Goal: Task Accomplishment & Management: Manage account settings

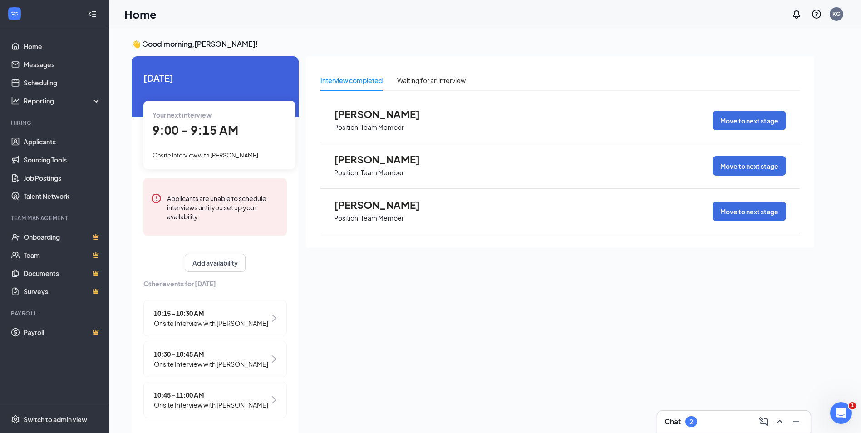
click at [714, 416] on div "Chat 2" at bounding box center [733, 421] width 139 height 15
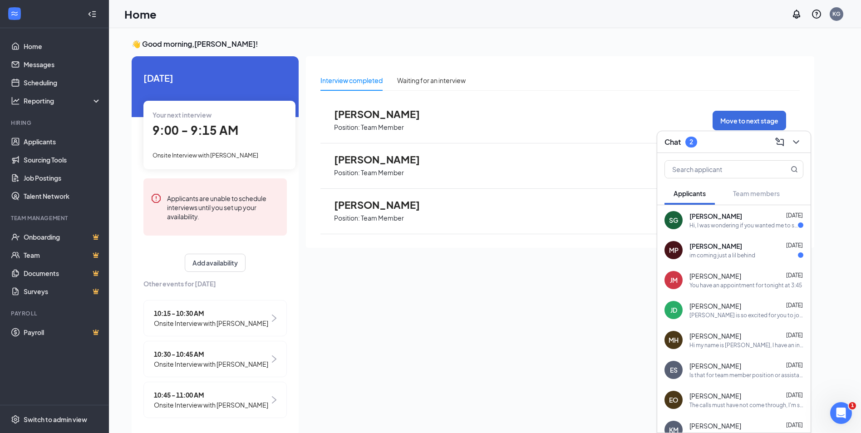
click at [741, 246] on div "[PERSON_NAME] [DATE]" at bounding box center [746, 245] width 114 height 9
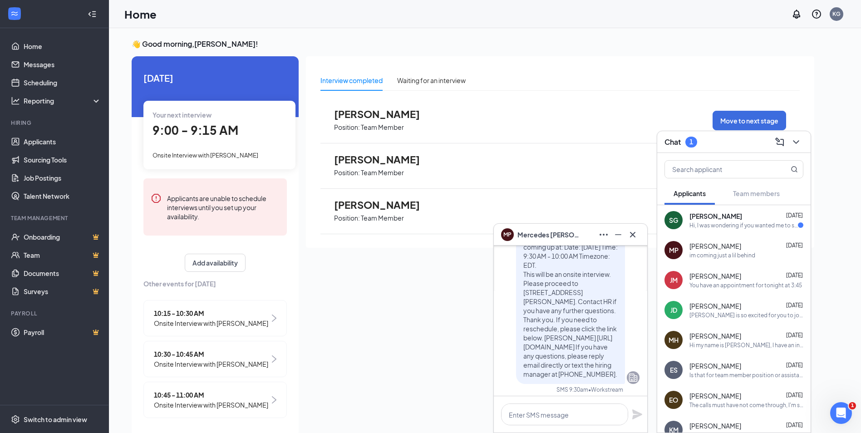
scroll to position [-408, 0]
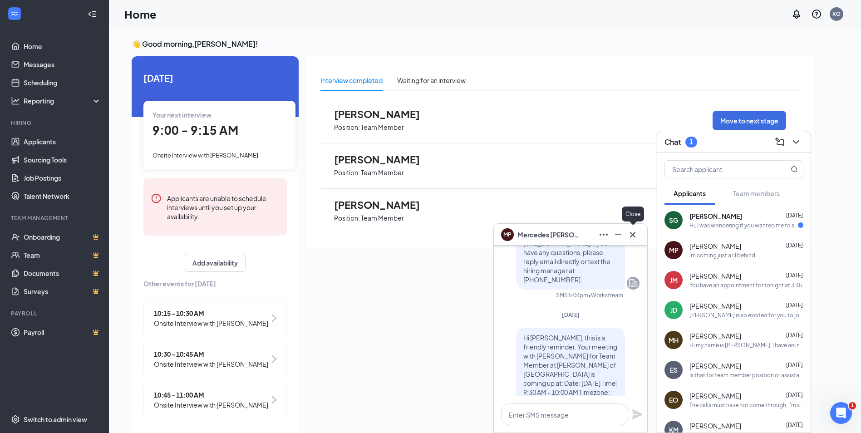
click at [631, 236] on icon "Cross" at bounding box center [632, 234] width 11 height 11
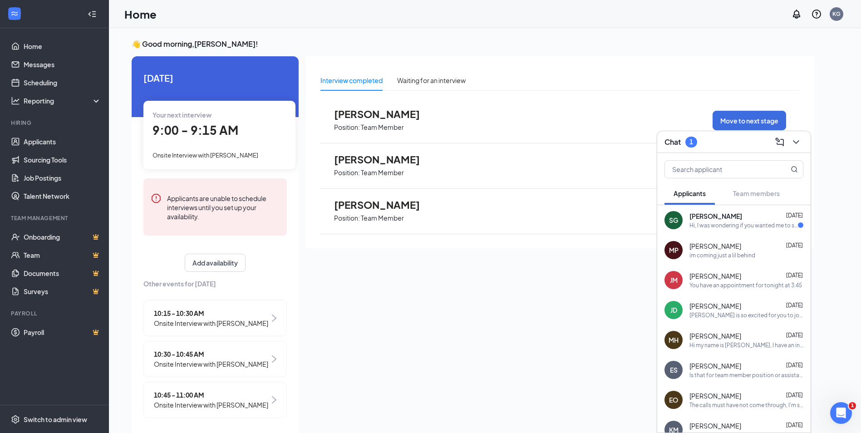
click at [705, 215] on span "[PERSON_NAME]" at bounding box center [715, 215] width 53 height 9
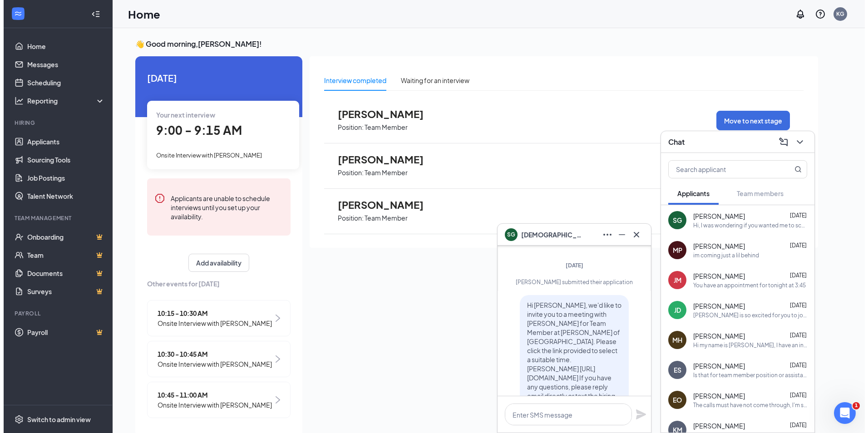
scroll to position [-136, 0]
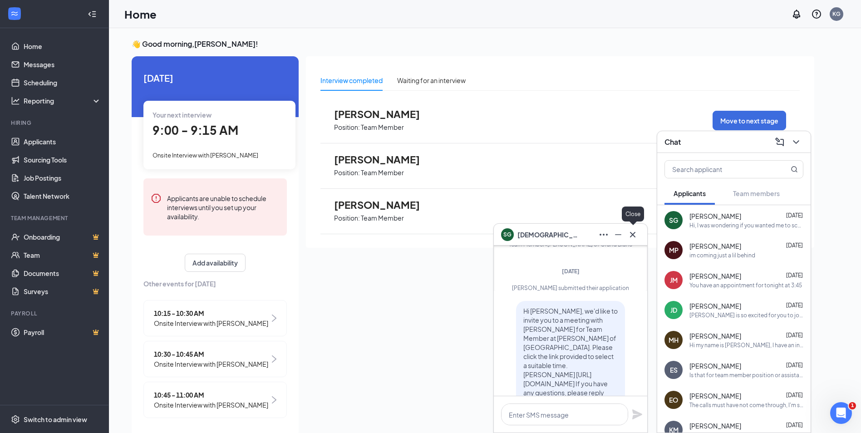
click at [633, 231] on icon "Cross" at bounding box center [632, 234] width 11 height 11
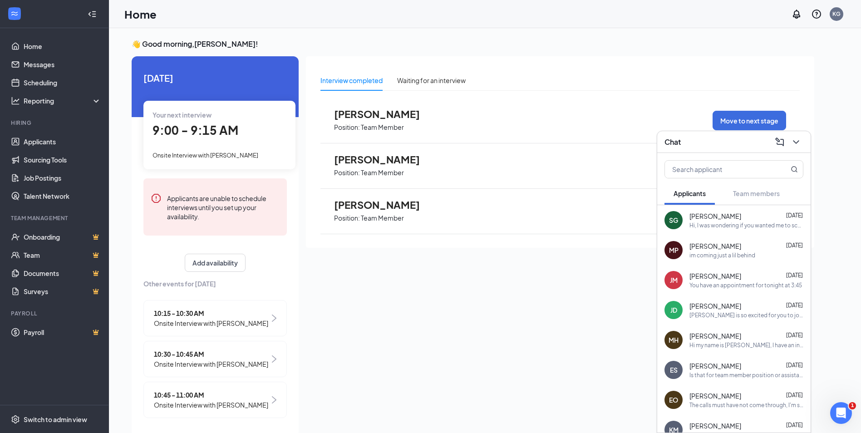
click at [707, 214] on span "[PERSON_NAME]" at bounding box center [715, 215] width 52 height 9
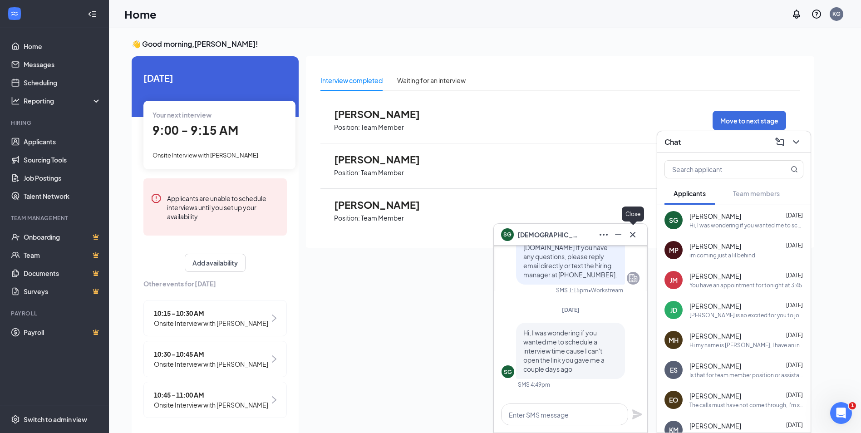
click at [634, 235] on icon "Cross" at bounding box center [632, 234] width 11 height 11
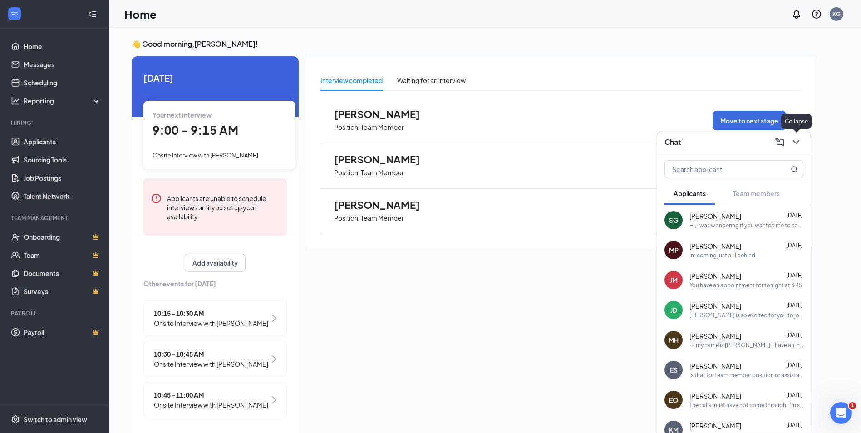
click at [797, 139] on icon "ChevronDown" at bounding box center [796, 142] width 11 height 11
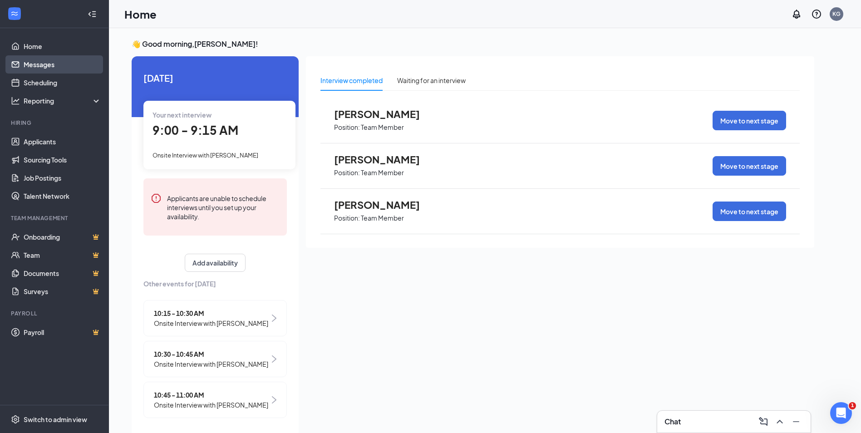
click at [30, 59] on link "Messages" at bounding box center [63, 64] width 78 height 18
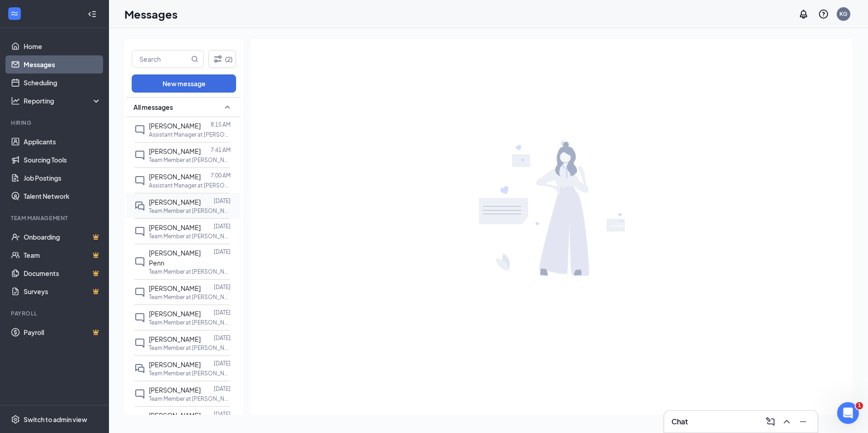
click at [190, 200] on span "[PERSON_NAME]" at bounding box center [175, 202] width 52 height 8
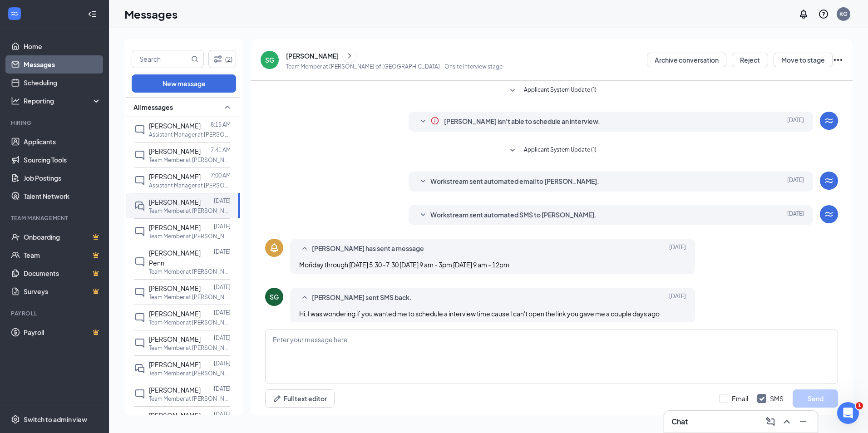
scroll to position [10, 0]
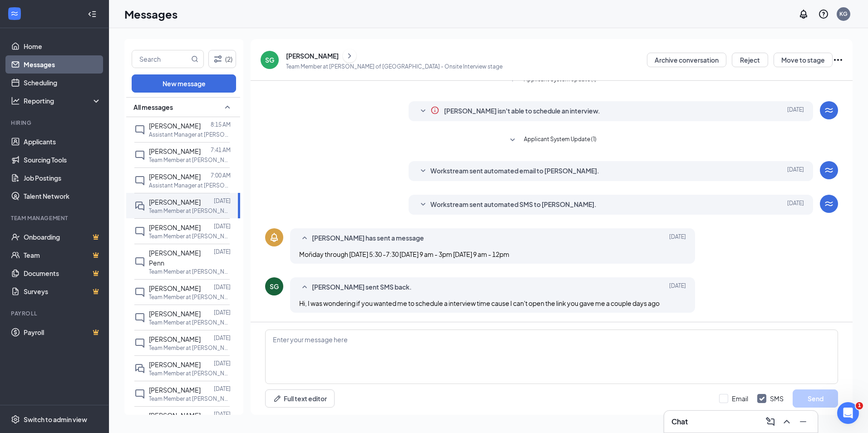
click at [313, 57] on div "[PERSON_NAME]" at bounding box center [312, 55] width 53 height 9
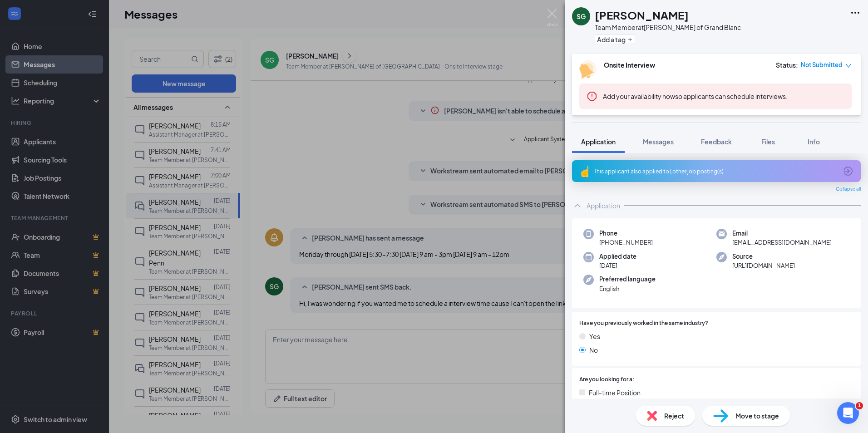
click at [691, 168] on div "This applicant also applied to 1 other job posting(s)" at bounding box center [715, 171] width 243 height 8
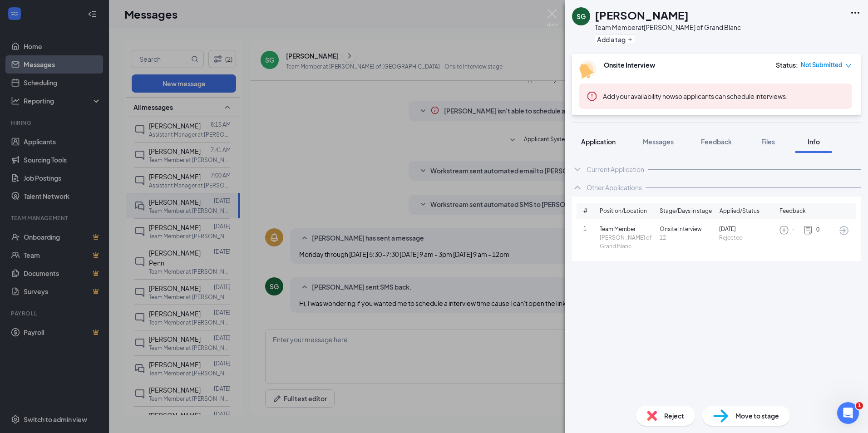
click at [601, 142] on span "Application" at bounding box center [598, 142] width 34 height 8
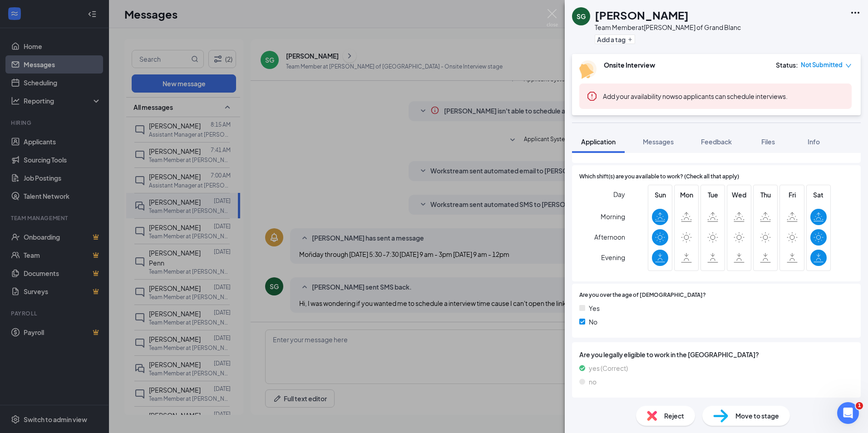
scroll to position [274, 0]
click at [552, 10] on img at bounding box center [551, 18] width 11 height 18
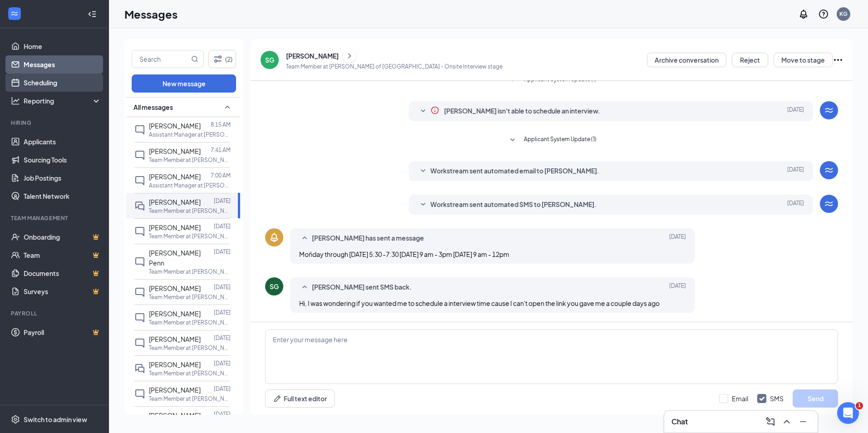
drag, startPoint x: 36, startPoint y: 83, endPoint x: 40, endPoint y: 82, distance: 4.6
click at [36, 83] on link "Scheduling" at bounding box center [63, 83] width 78 height 18
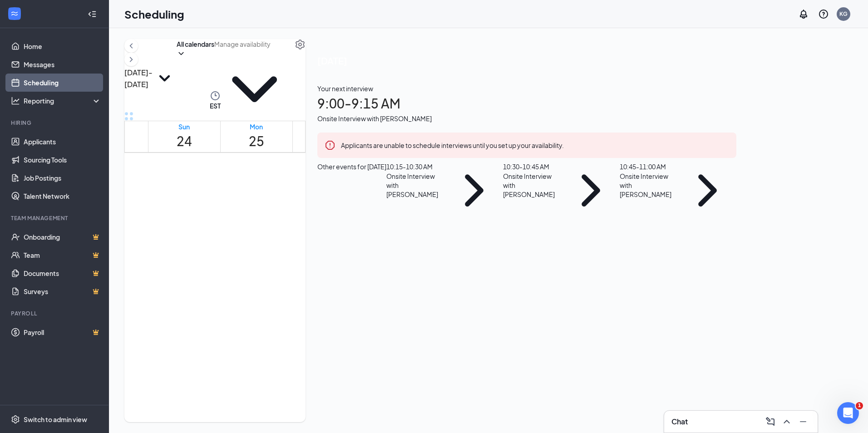
scroll to position [446, 0]
click at [396, 229] on span "9:00-9:15 AM" at bounding box center [384, 234] width 35 height 10
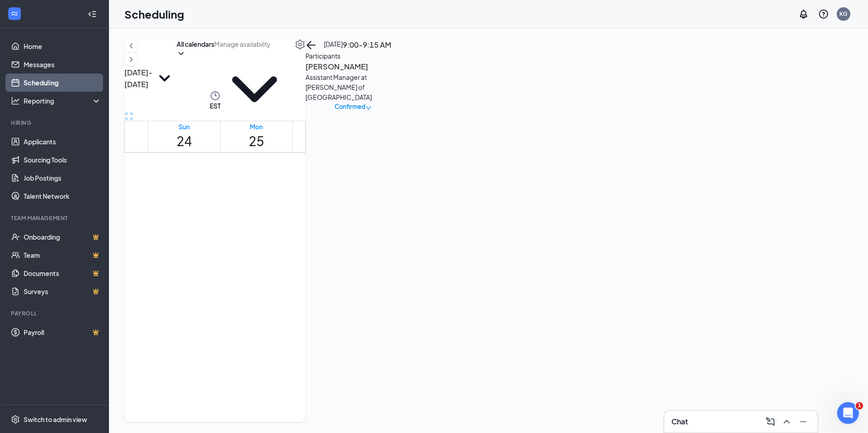
click at [401, 73] on h3 "[PERSON_NAME]" at bounding box center [352, 67] width 95 height 12
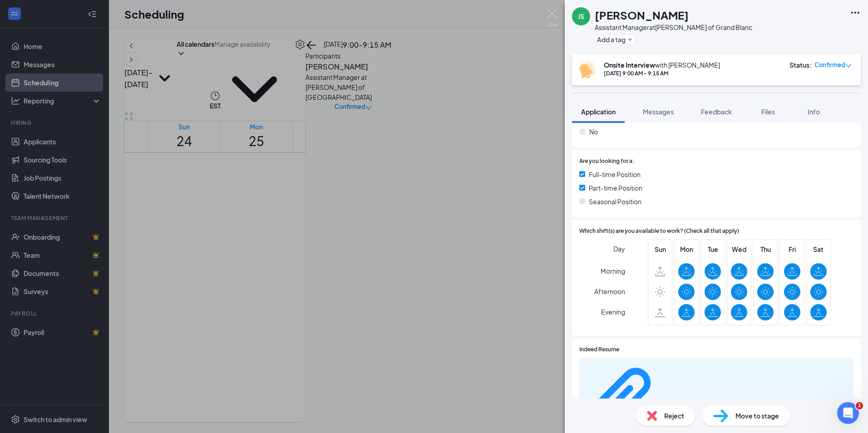
scroll to position [227, 0]
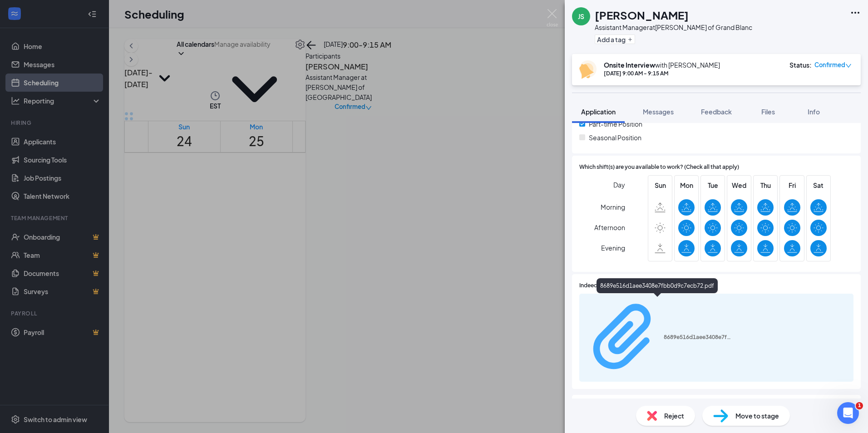
click at [677, 334] on div "8689e516d1aee3408e7fbb0d9c7ecb72.pdf" at bounding box center [697, 337] width 68 height 7
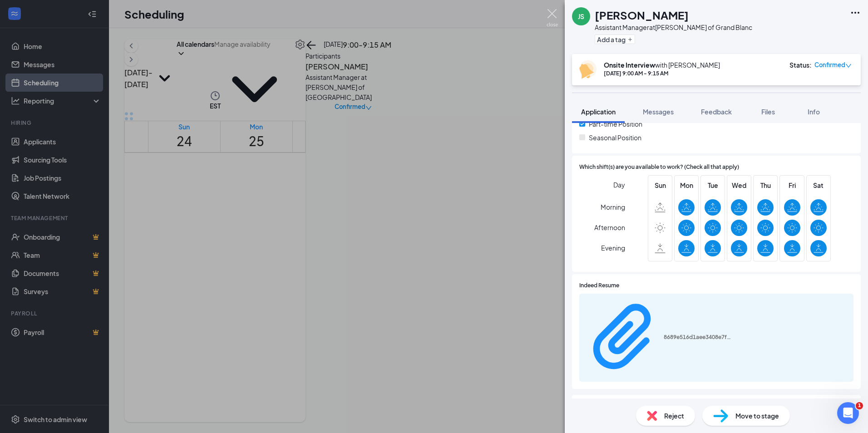
click at [553, 11] on img at bounding box center [551, 18] width 11 height 18
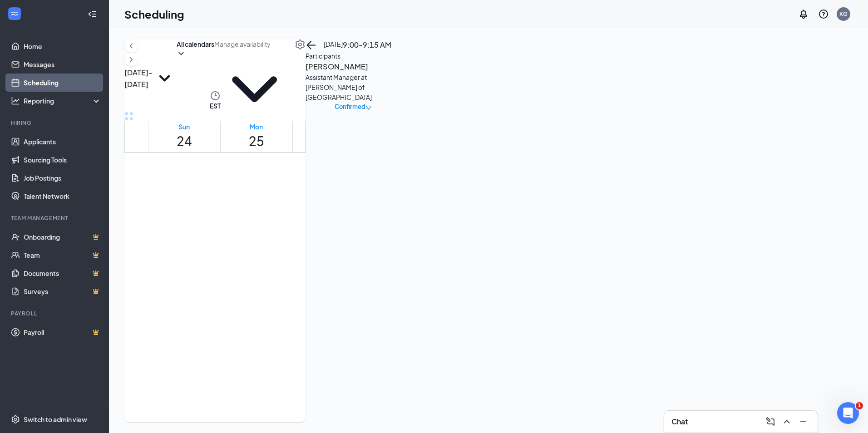
click at [338, 276] on span "10:30-11:00 AM" at bounding box center [349, 267] width 23 height 18
click at [402, 284] on div "1" at bounding box center [384, 288] width 35 height 9
click at [401, 73] on h3 "[PERSON_NAME]" at bounding box center [352, 67] width 95 height 12
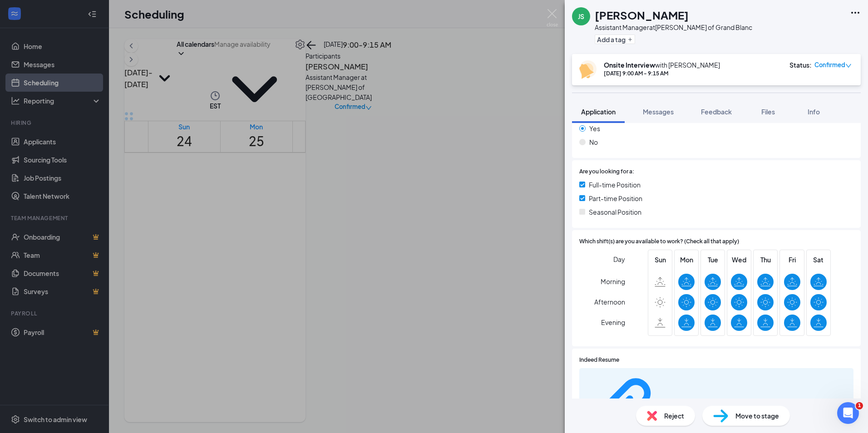
scroll to position [227, 0]
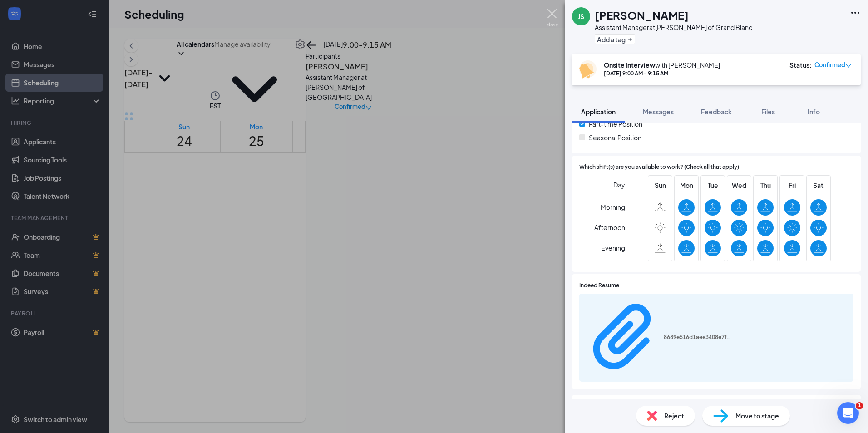
click at [549, 11] on img at bounding box center [551, 18] width 11 height 18
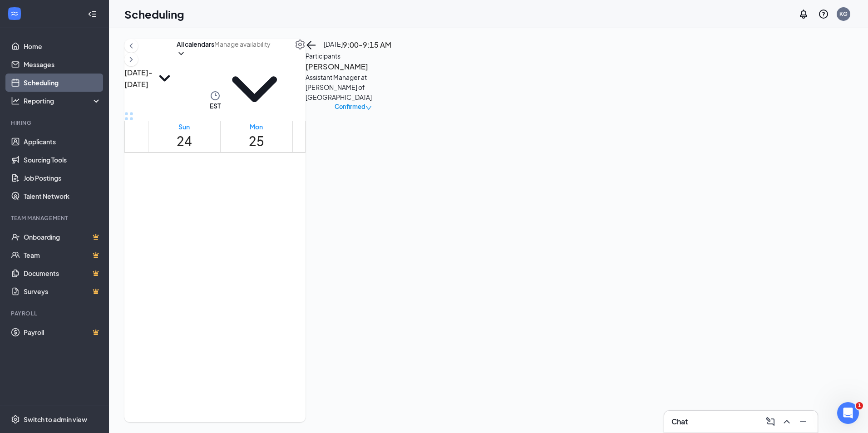
click at [338, 321] on span "10:30-11:00 AM" at bounding box center [349, 312] width 23 height 18
click at [330, 303] on span "9:30-10:00 AM" at bounding box center [322, 316] width 15 height 26
click at [325, 289] on span "9:15-9:30 AM" at bounding box center [312, 294] width 35 height 10
click at [327, 303] on span "9:30-10:00 AM" at bounding box center [322, 316] width 15 height 26
click at [365, 108] on span "Confirmed" at bounding box center [349, 106] width 31 height 9
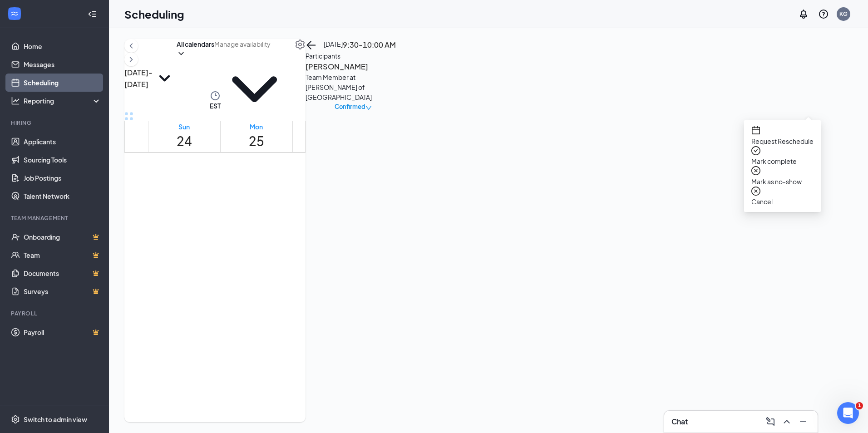
click at [787, 177] on span "Mark as no-show" at bounding box center [782, 182] width 62 height 10
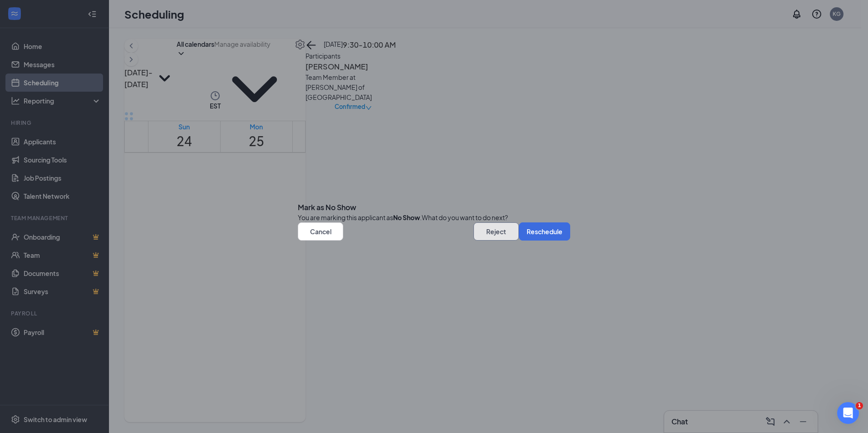
click at [489, 241] on button "Reject" at bounding box center [495, 231] width 45 height 18
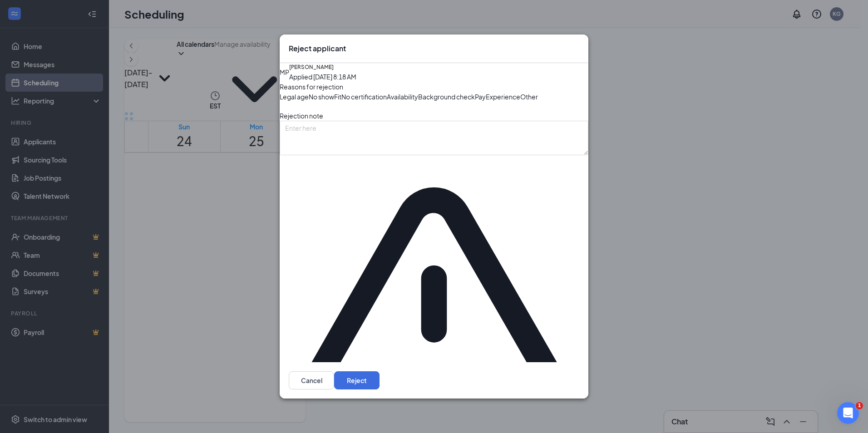
click at [379, 371] on button "Reject" at bounding box center [356, 380] width 45 height 18
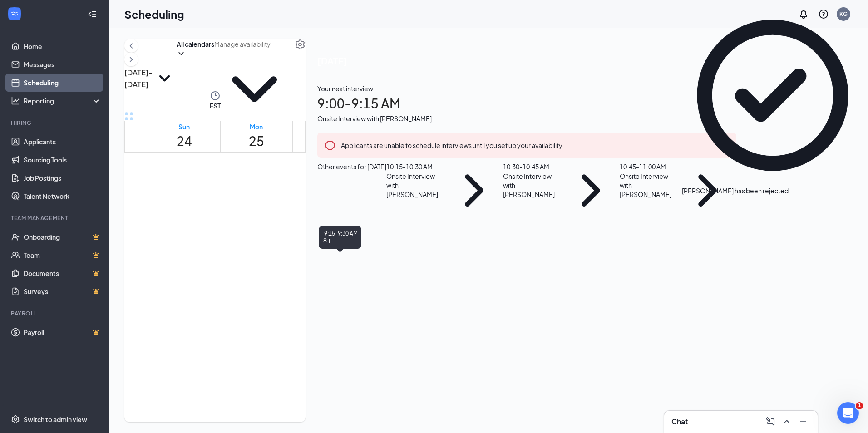
click at [330, 299] on div "1" at bounding box center [312, 303] width 35 height 9
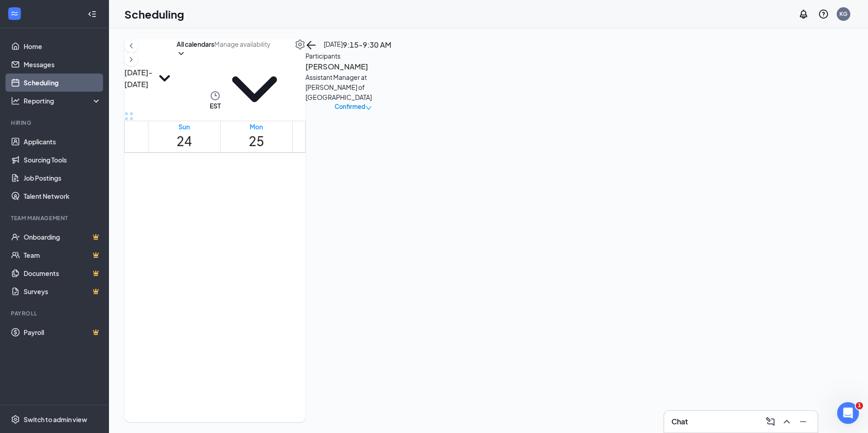
click at [365, 105] on span "Confirmed" at bounding box center [349, 106] width 31 height 9
click at [794, 177] on span "Mark as no-show" at bounding box center [782, 182] width 62 height 10
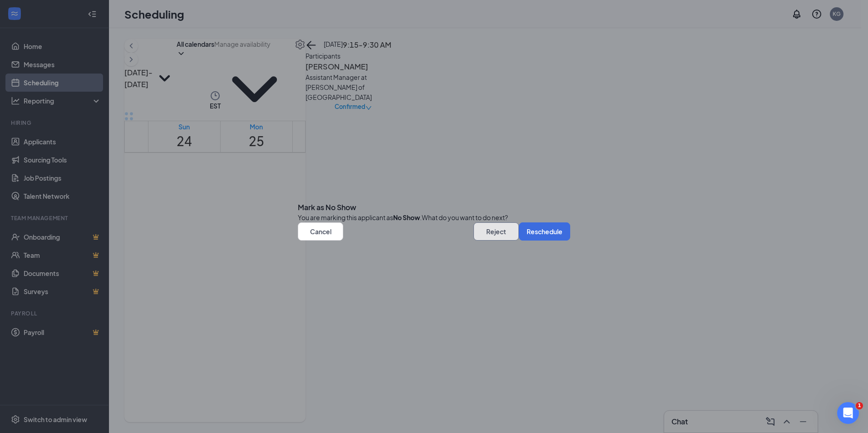
click at [479, 241] on button "Reject" at bounding box center [495, 231] width 45 height 18
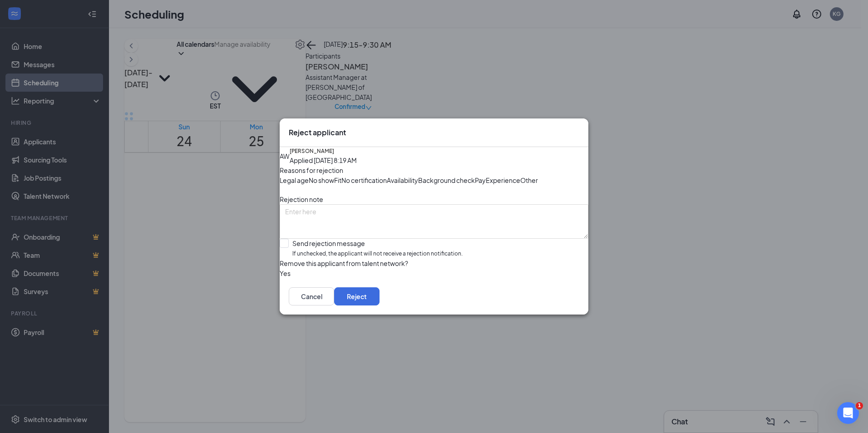
click at [334, 175] on span "No show" at bounding box center [321, 180] width 25 height 10
click at [280, 278] on button "button" at bounding box center [280, 273] width 0 height 10
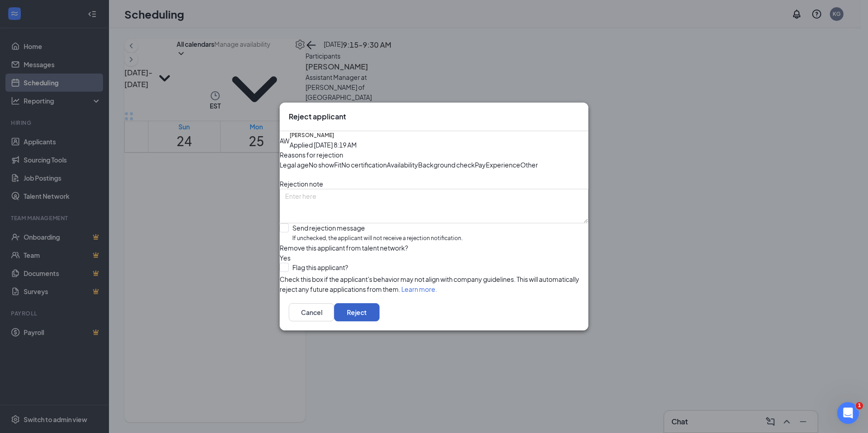
click at [379, 321] on button "Reject" at bounding box center [356, 312] width 45 height 18
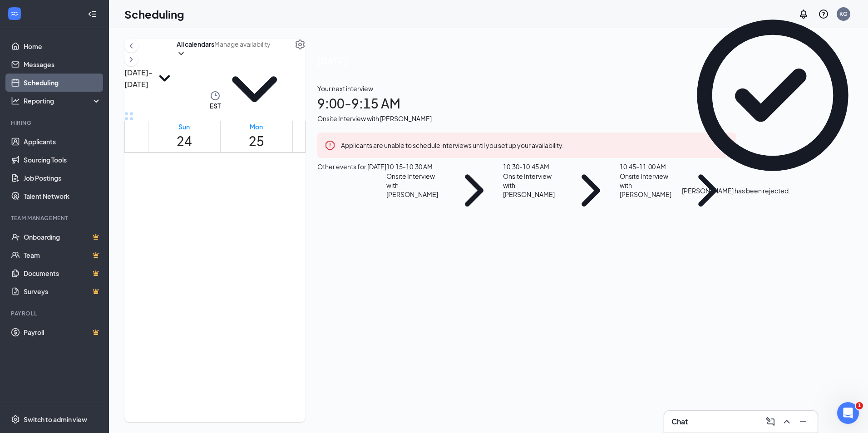
click at [328, 321] on span "10:30-11:00 AM" at bounding box center [342, 312] width 33 height 18
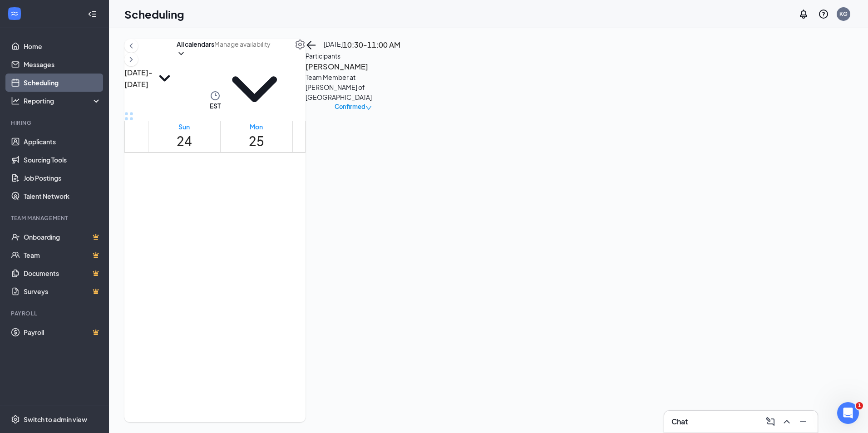
scroll to position [401, 0]
click at [387, 347] on span "10:15-10:30 AM" at bounding box center [388, 352] width 42 height 10
click at [401, 73] on h3 "[PERSON_NAME]" at bounding box center [352, 67] width 95 height 12
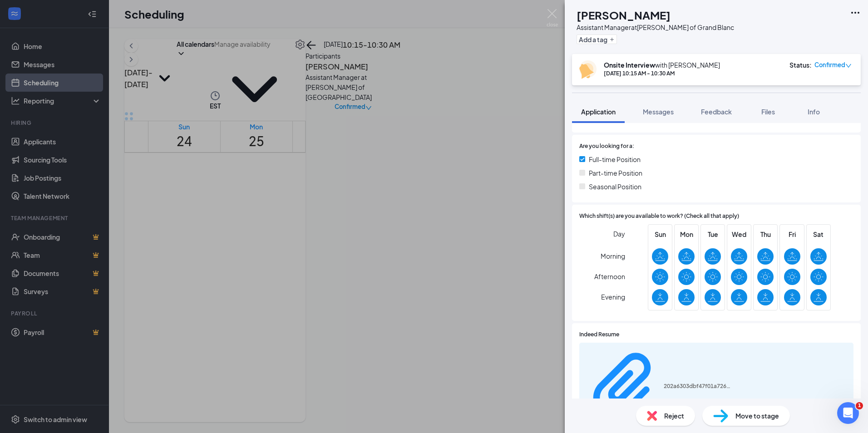
scroll to position [182, 0]
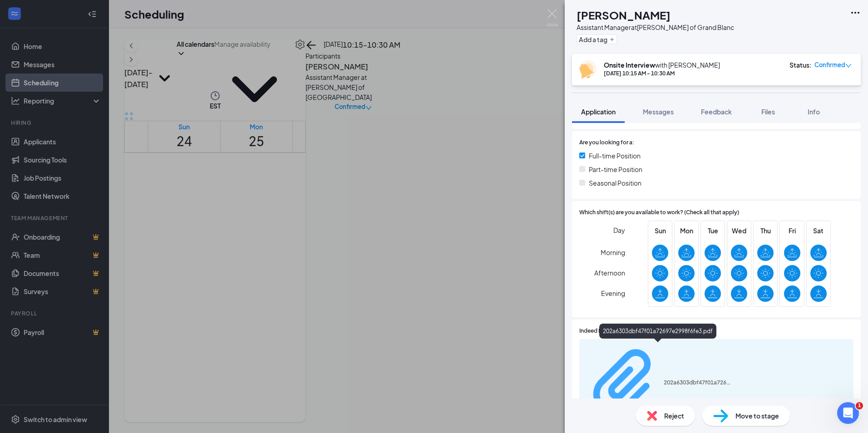
click at [663, 379] on div "202a6303dbf47f01a72697e2998f6fe3.pdf" at bounding box center [697, 382] width 68 height 7
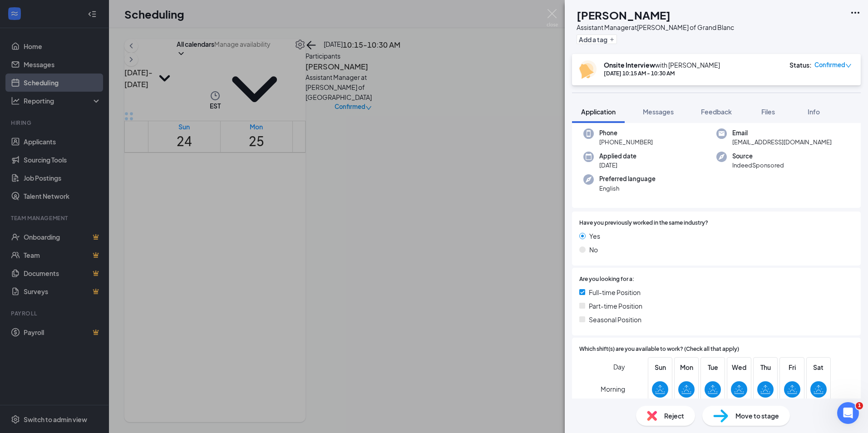
scroll to position [0, 0]
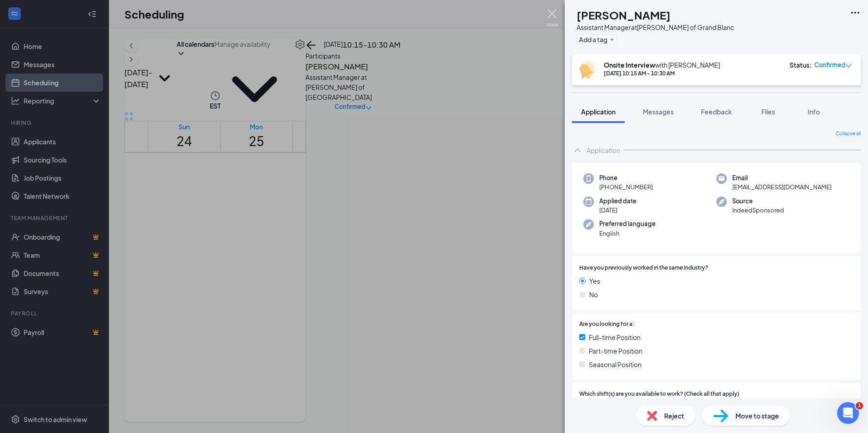
click at [552, 15] on img at bounding box center [551, 18] width 11 height 18
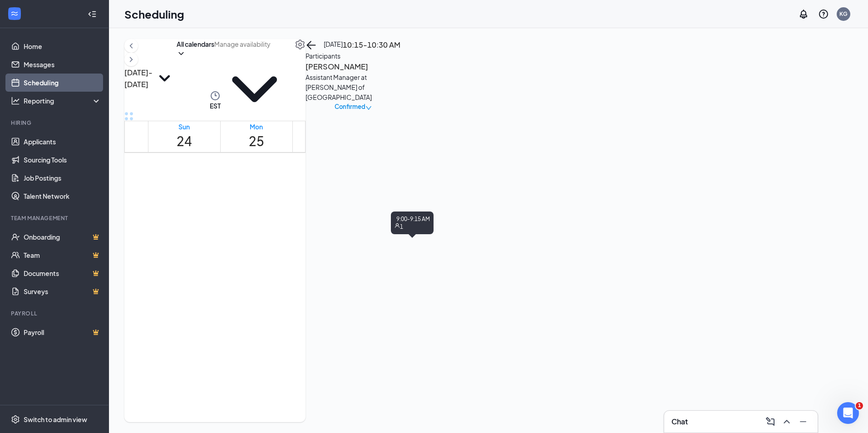
click at [402, 274] on span "9:00-9:15 AM" at bounding box center [384, 279] width 35 height 10
click at [382, 361] on span "10:30-10:45 AM" at bounding box center [388, 366] width 42 height 10
click at [401, 73] on h3 "[PERSON_NAME]" at bounding box center [352, 67] width 95 height 12
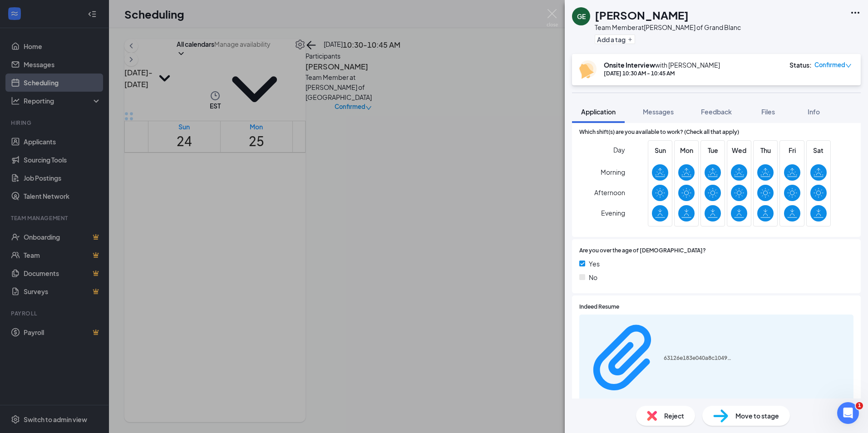
scroll to position [268, 0]
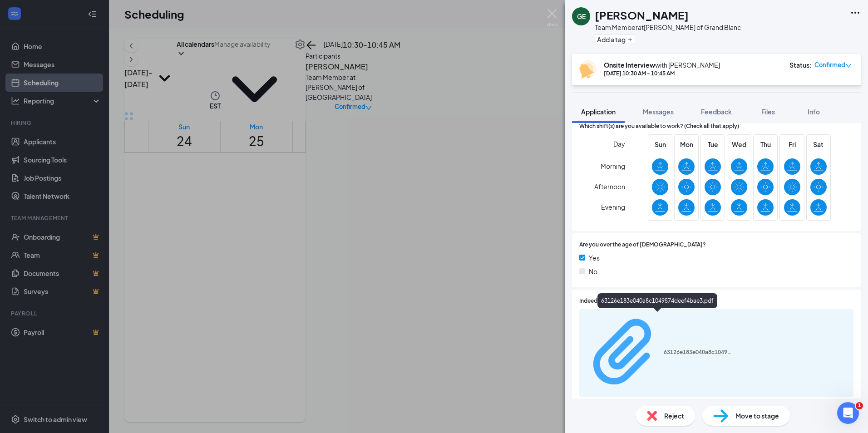
click at [677, 349] on div "63126e183e040a8c1049574deef4bae3.pdf" at bounding box center [697, 352] width 68 height 7
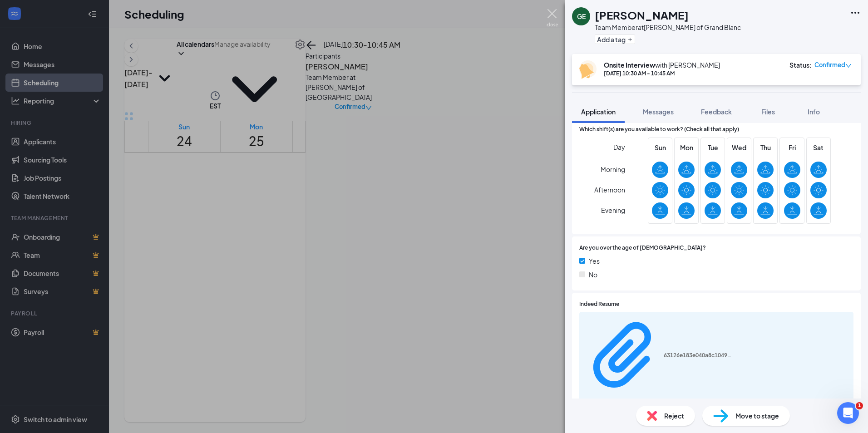
click at [552, 12] on img at bounding box center [551, 18] width 11 height 18
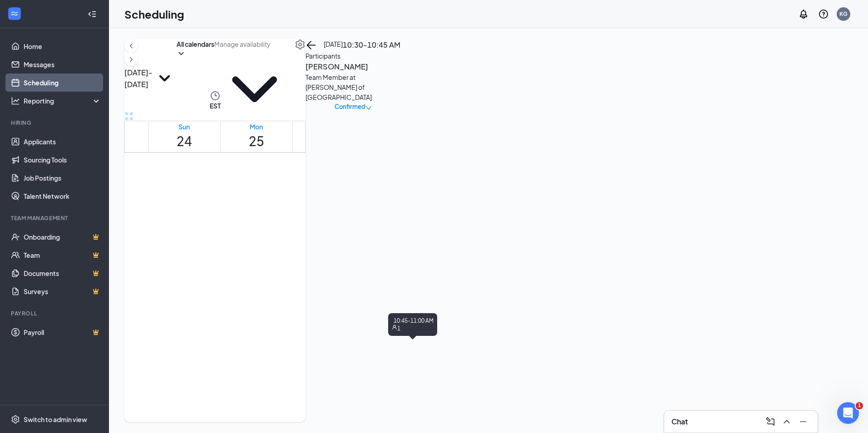
click at [395, 376] on span "10:45-11:00 AM" at bounding box center [388, 381] width 42 height 10
click at [401, 73] on h3 "[PERSON_NAME]" at bounding box center [352, 67] width 95 height 12
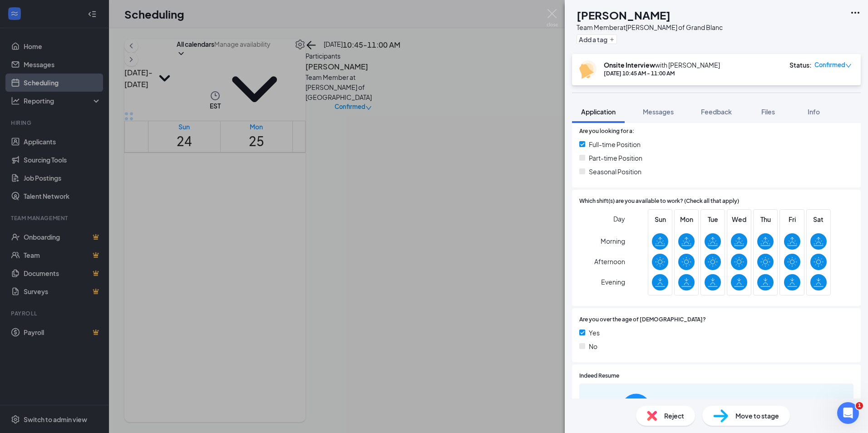
scroll to position [272, 0]
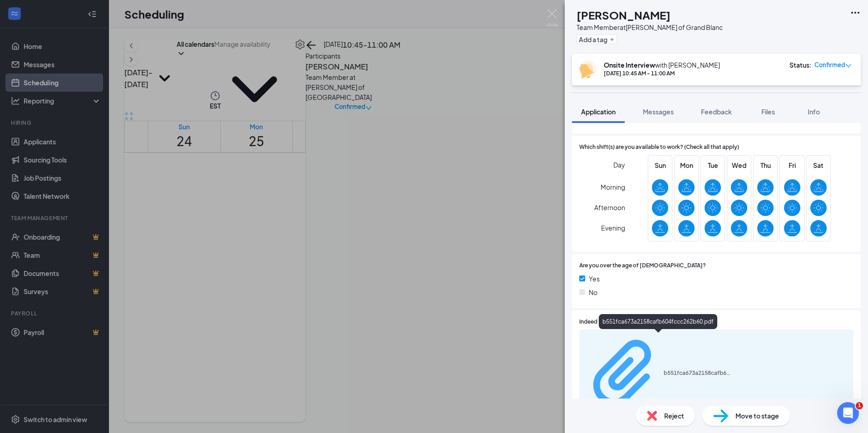
click at [669, 369] on div "b551fca673a2158cafb604fccc262b60.pdf" at bounding box center [697, 372] width 68 height 7
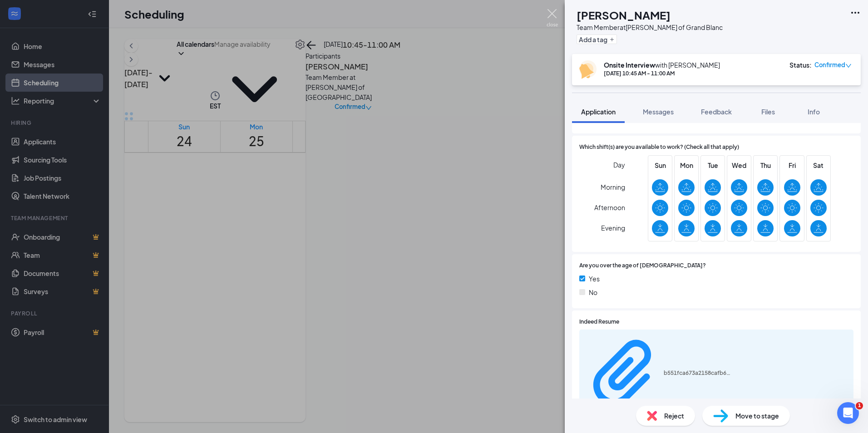
click at [551, 17] on img at bounding box center [551, 18] width 11 height 18
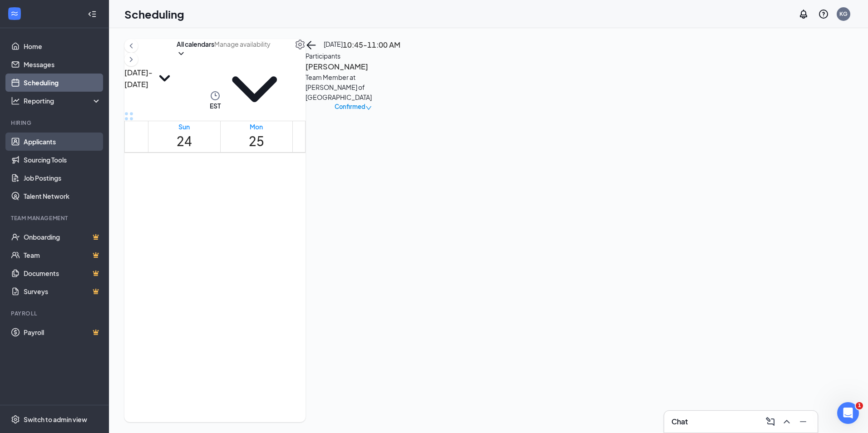
click at [47, 142] on link "Applicants" at bounding box center [63, 142] width 78 height 18
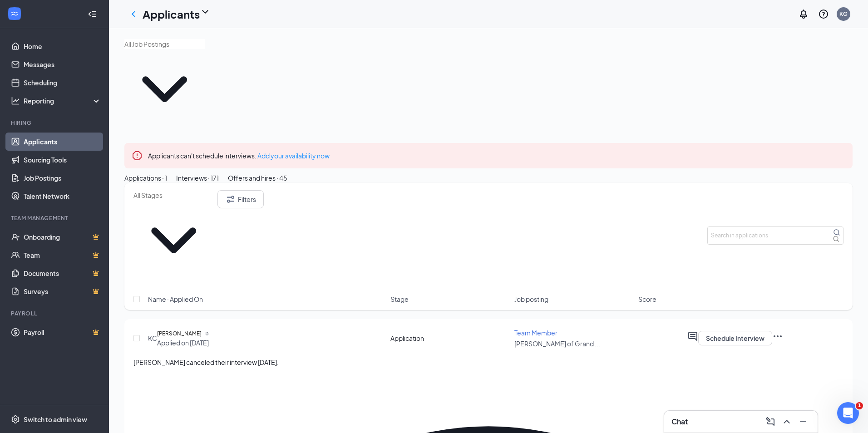
click at [219, 173] on div "Interviews · 171" at bounding box center [197, 178] width 43 height 10
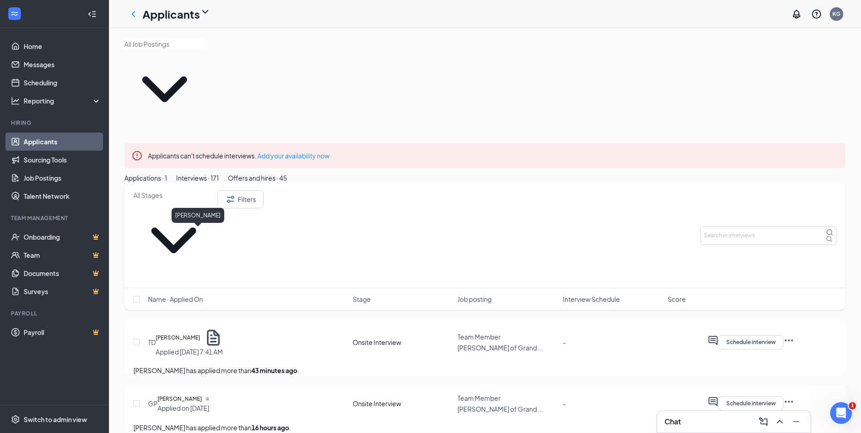
click at [193, 333] on h5 "[PERSON_NAME]" at bounding box center [178, 337] width 44 height 9
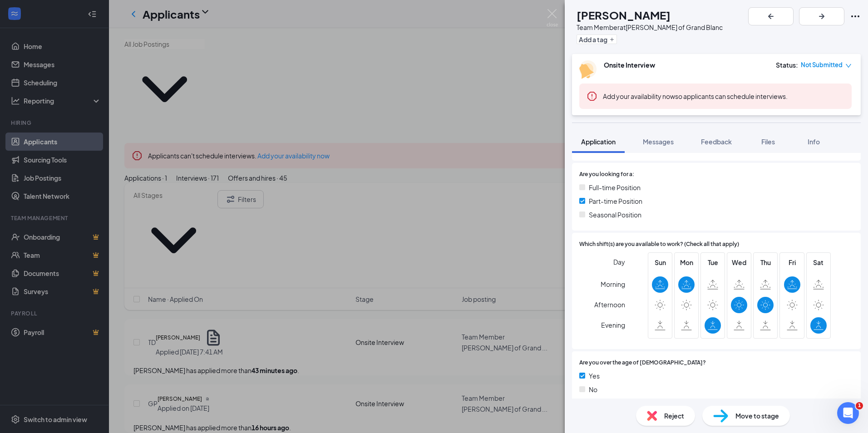
scroll to position [182, 0]
click at [660, 139] on span "Messages" at bounding box center [658, 142] width 31 height 8
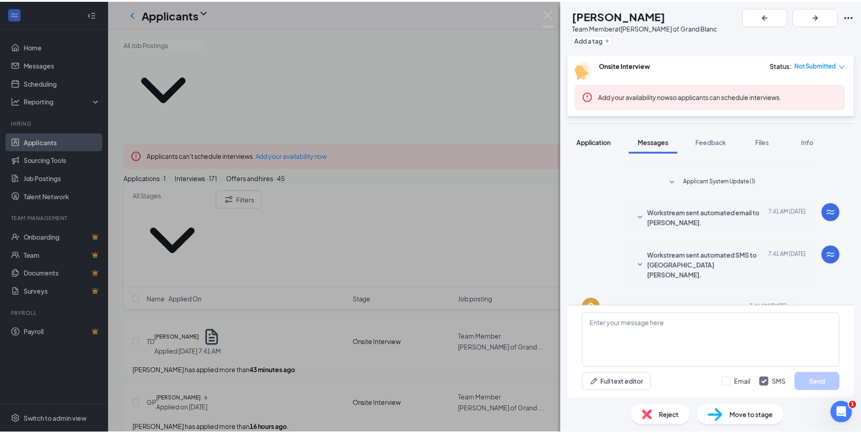
scroll to position [104, 0]
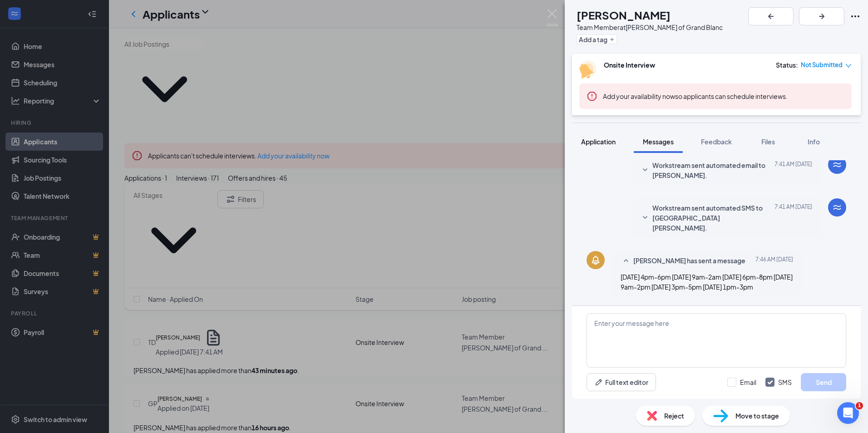
click at [594, 140] on span "Application" at bounding box center [598, 142] width 34 height 8
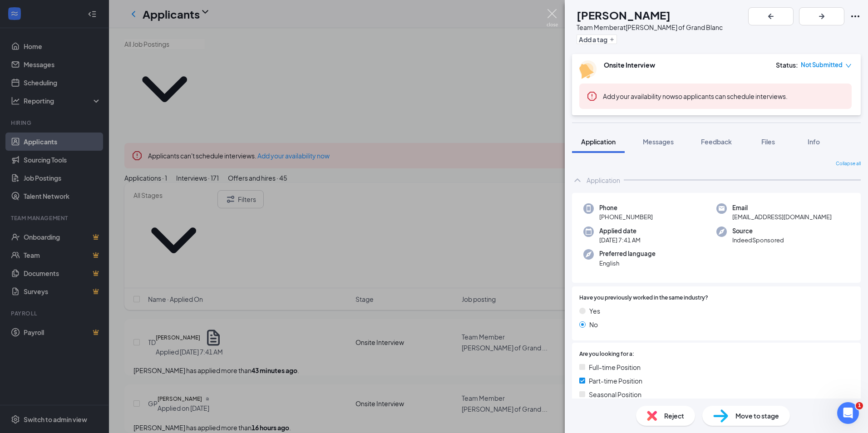
click at [548, 16] on img at bounding box center [551, 18] width 11 height 18
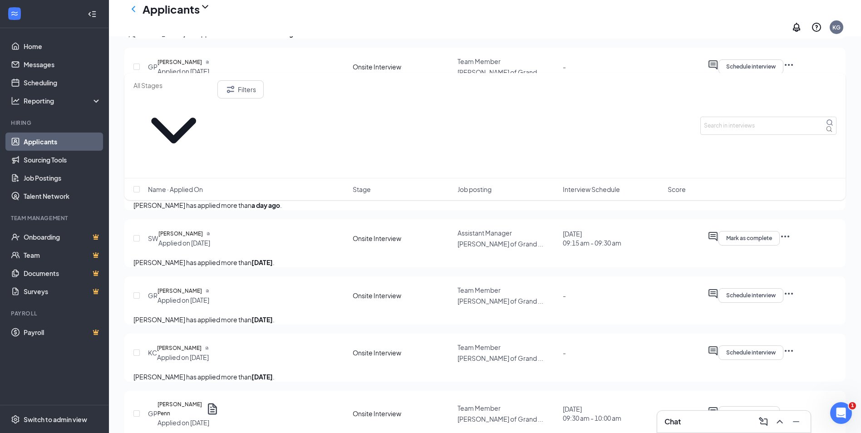
scroll to position [318, 0]
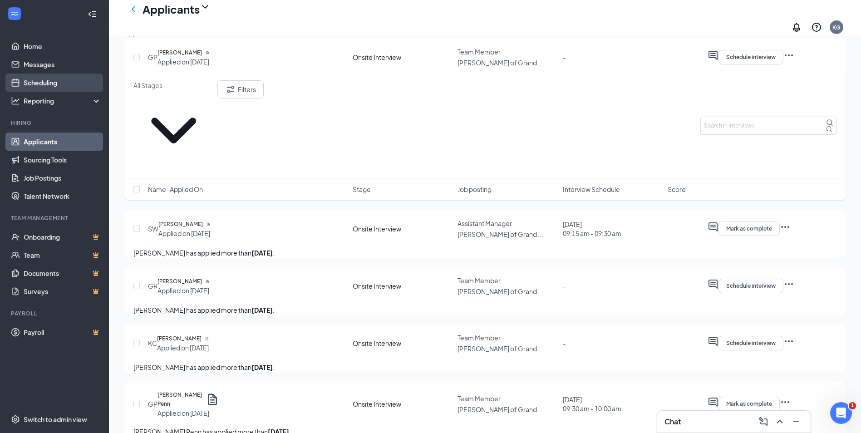
click at [31, 78] on link "Scheduling" at bounding box center [63, 83] width 78 height 18
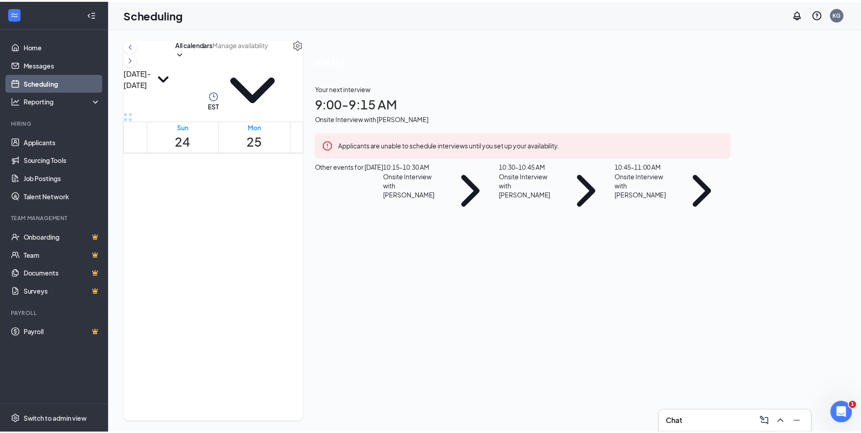
scroll to position [446, 0]
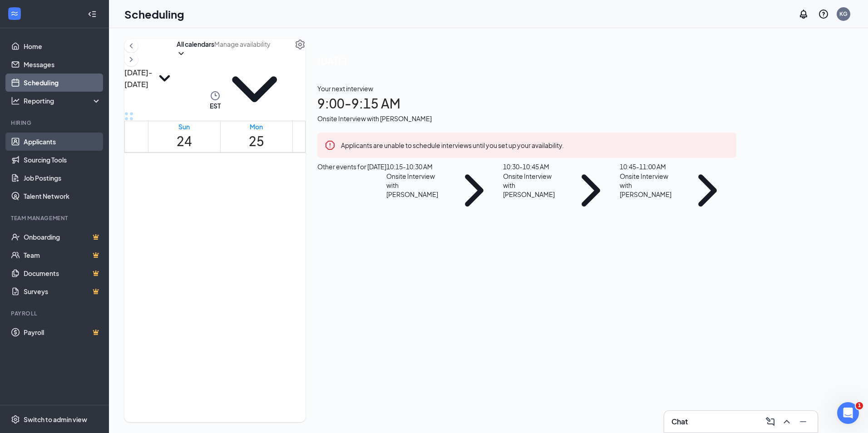
click at [36, 140] on link "Applicants" at bounding box center [63, 142] width 78 height 18
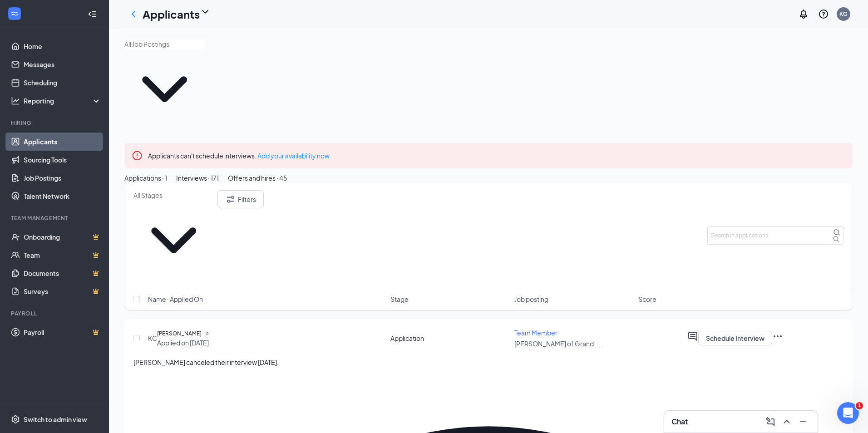
click at [219, 173] on div "Interviews · 171" at bounding box center [197, 178] width 43 height 10
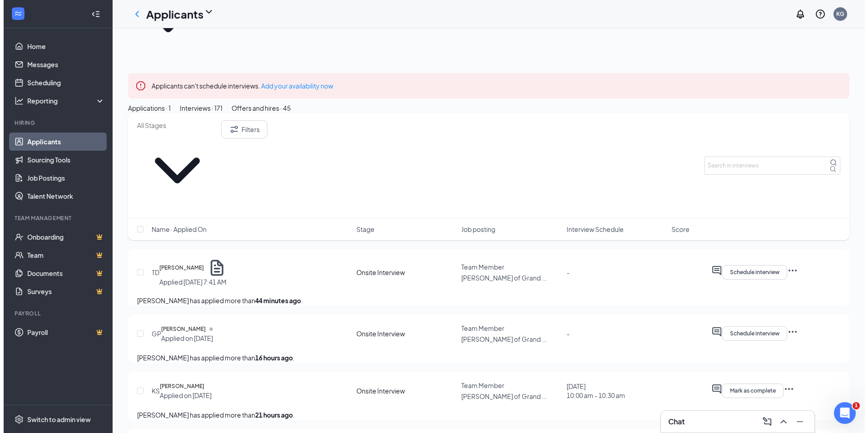
scroll to position [91, 0]
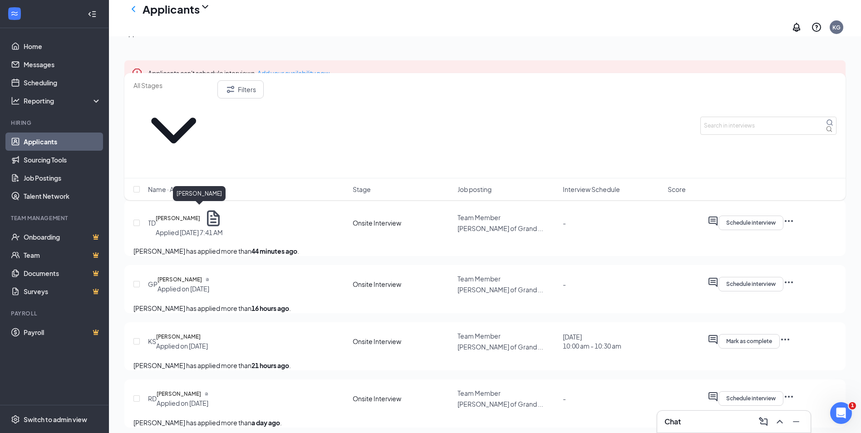
click at [196, 275] on h5 "[PERSON_NAME]" at bounding box center [179, 279] width 44 height 9
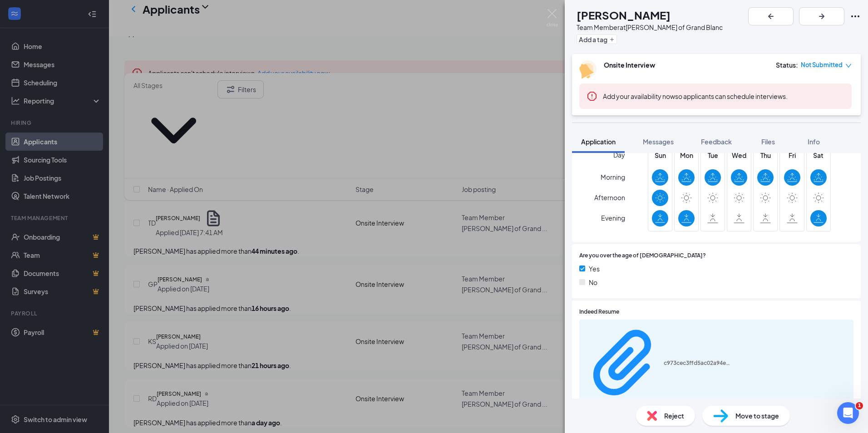
scroll to position [318, 0]
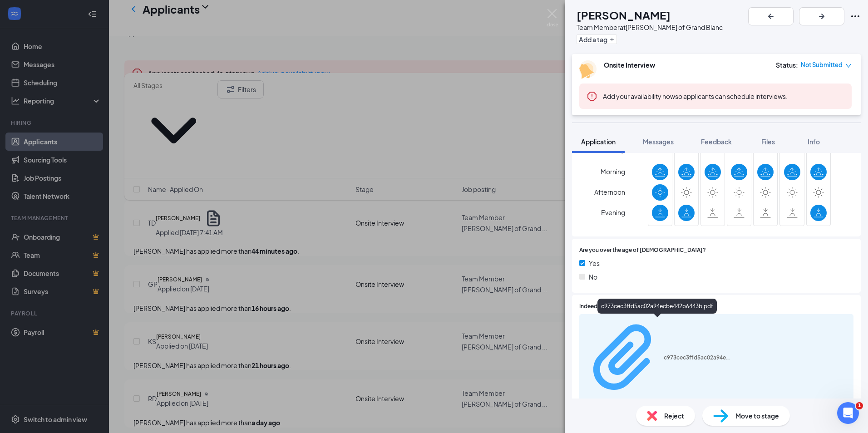
click at [663, 354] on div "c973cec3ffd5ac02a94ecbe442b6443b.pdf" at bounding box center [697, 357] width 68 height 7
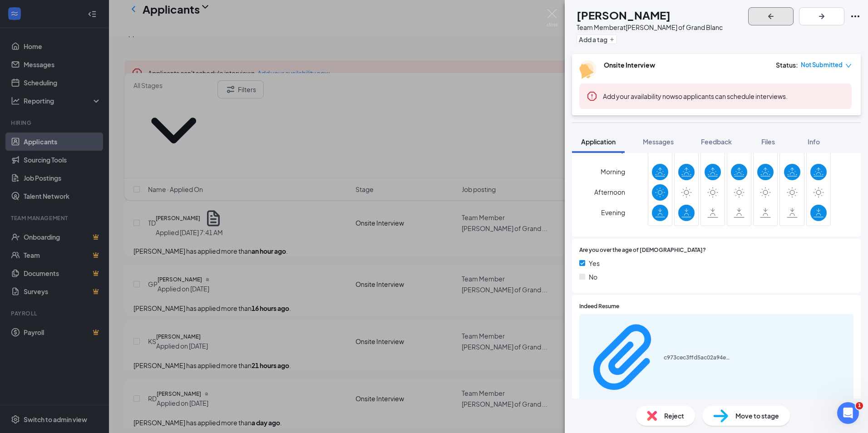
click at [776, 14] on icon "ArrowLeftNew" at bounding box center [770, 16] width 11 height 11
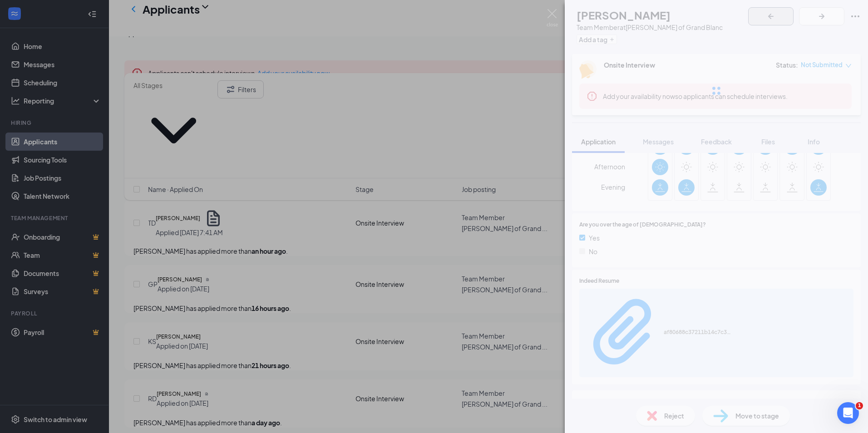
scroll to position [295, 0]
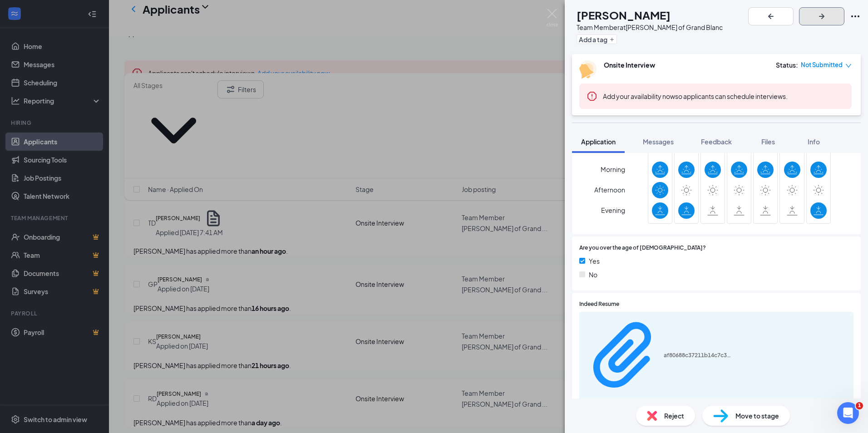
click at [827, 14] on icon "ArrowRight" at bounding box center [821, 16] width 11 height 11
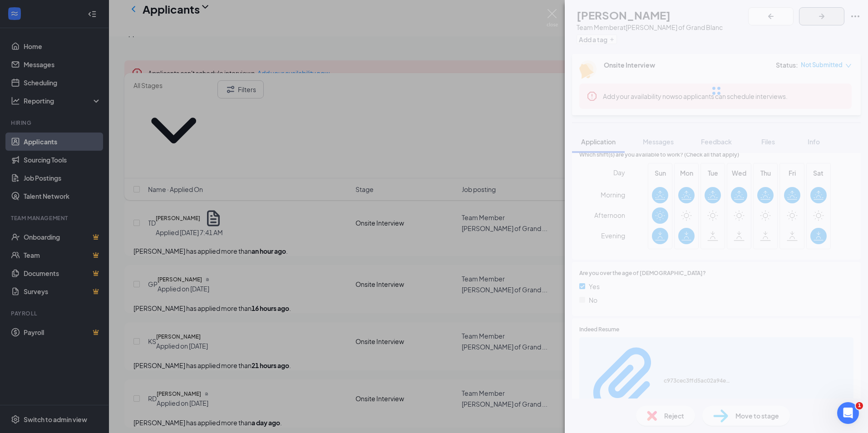
click at [827, 14] on icon "ArrowRight" at bounding box center [821, 16] width 11 height 11
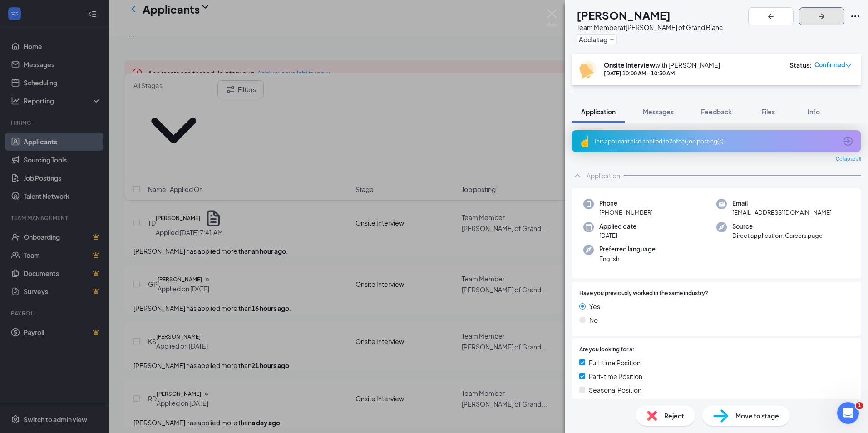
click at [827, 14] on icon "ArrowRight" at bounding box center [821, 16] width 11 height 11
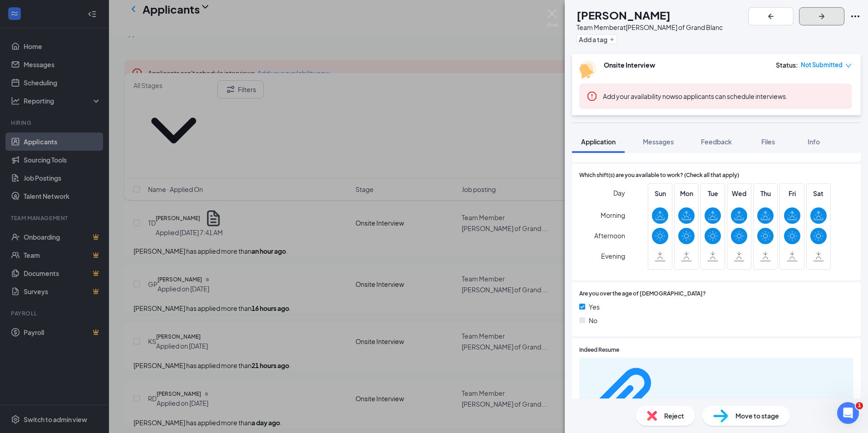
scroll to position [272, 0]
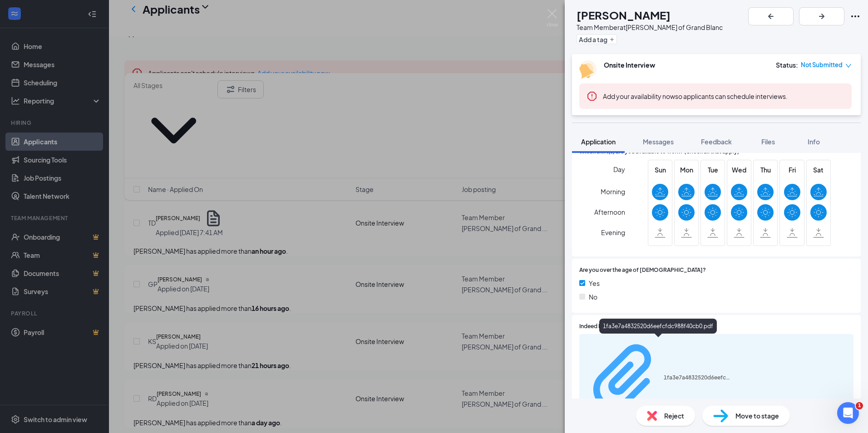
click at [663, 374] on div "1fa3e7a4832520d6eefcfdc988f40cb0.pdf" at bounding box center [697, 377] width 68 height 7
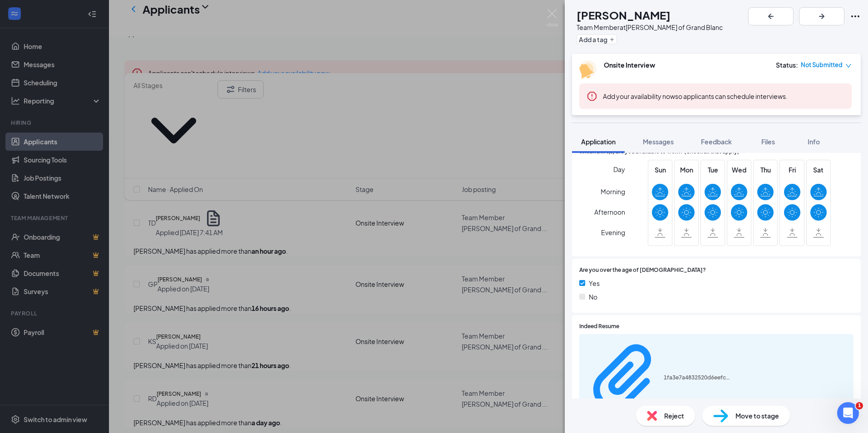
click at [671, 418] on span "Reject" at bounding box center [674, 416] width 20 height 10
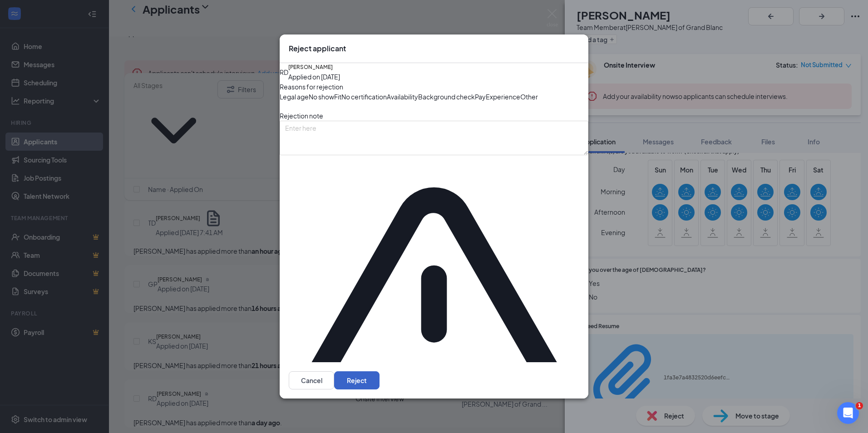
click at [379, 371] on button "Reject" at bounding box center [356, 380] width 45 height 18
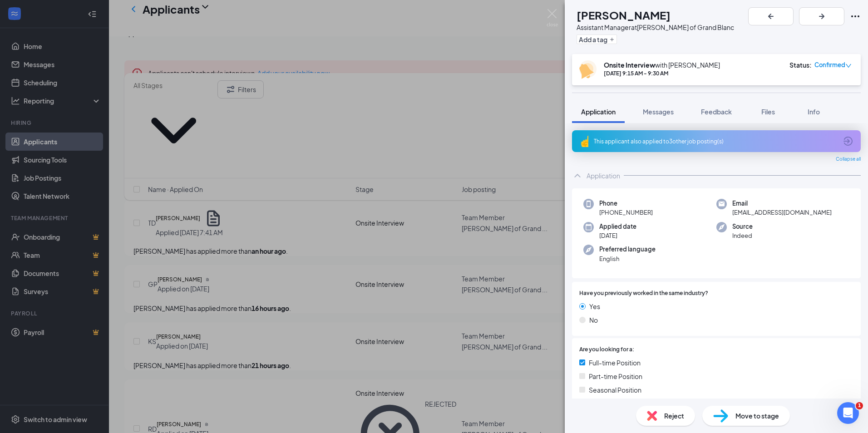
click at [655, 139] on div "This applicant also applied to 3 other job posting(s)" at bounding box center [715, 142] width 243 height 8
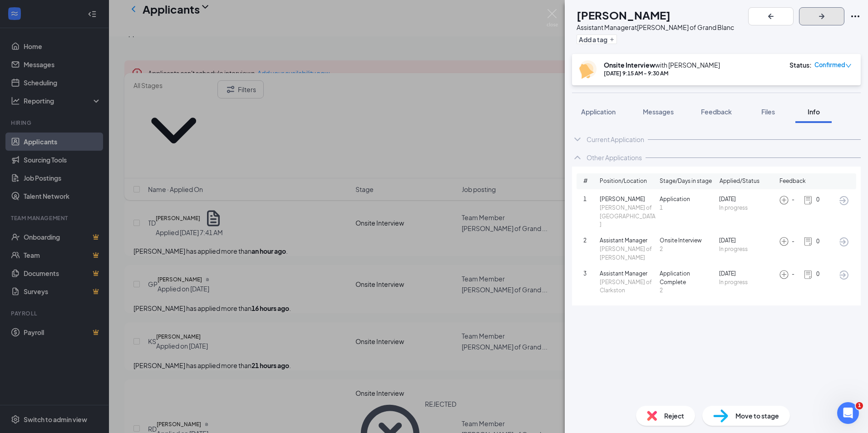
click at [824, 15] on icon "ArrowRight" at bounding box center [821, 16] width 5 height 5
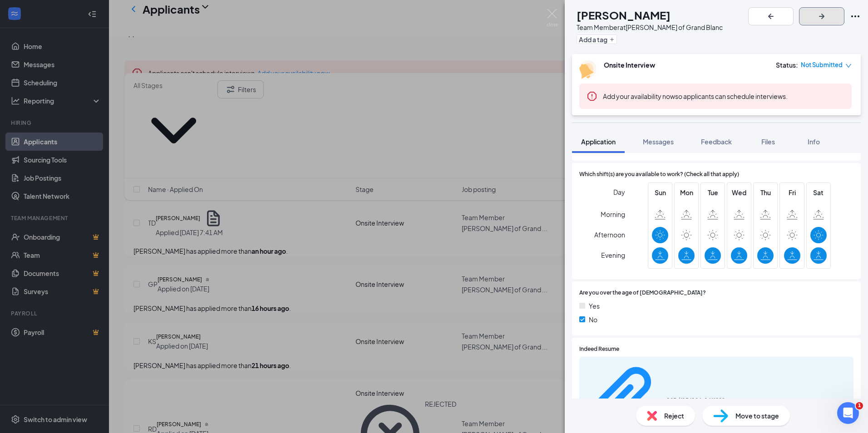
scroll to position [272, 0]
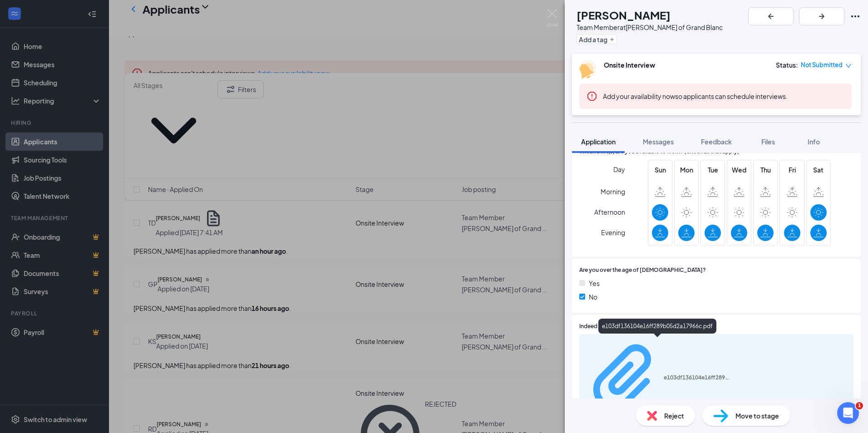
click at [663, 374] on div "e103df136104e16ff289b05d2a17966c.pdf" at bounding box center [697, 377] width 68 height 7
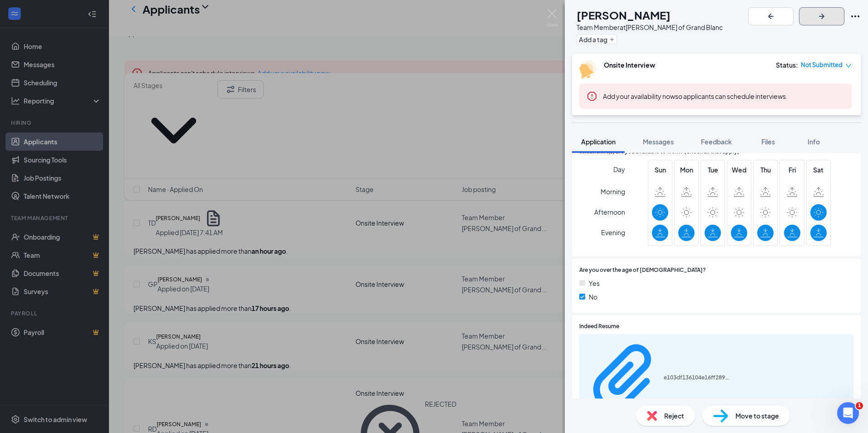
click at [824, 15] on icon "ArrowRight" at bounding box center [821, 16] width 5 height 5
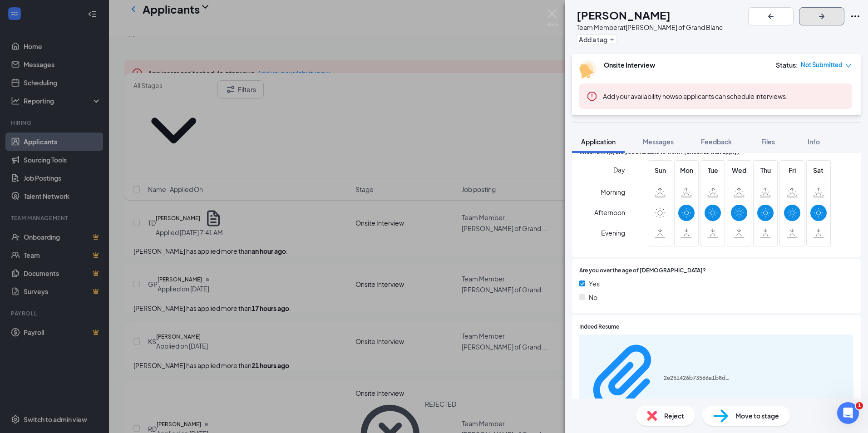
scroll to position [272, 0]
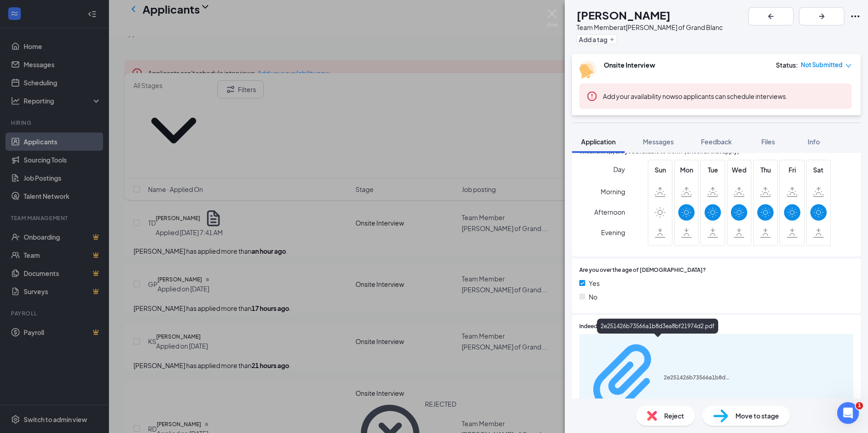
click at [663, 374] on div "2e251426b73566a1b8d3ea8bf21974d2.pdf" at bounding box center [697, 377] width 68 height 7
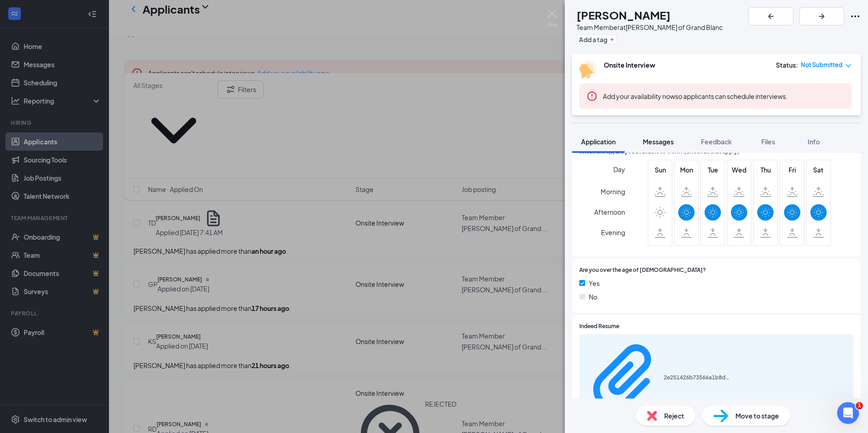
click at [664, 143] on span "Messages" at bounding box center [658, 142] width 31 height 8
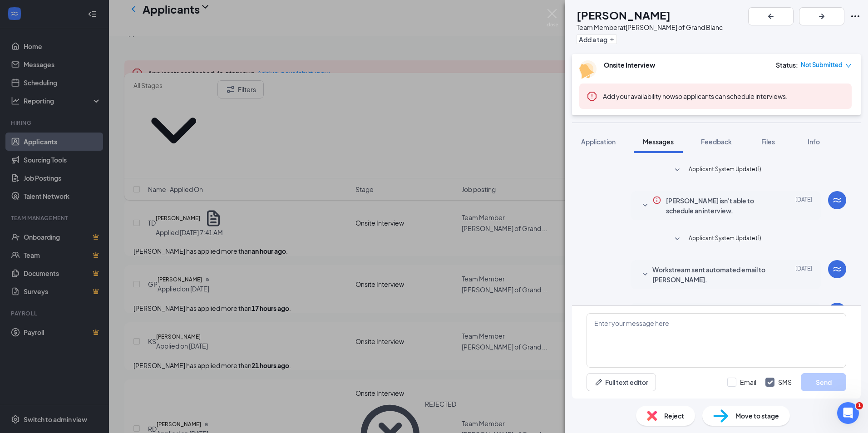
scroll to position [94, 0]
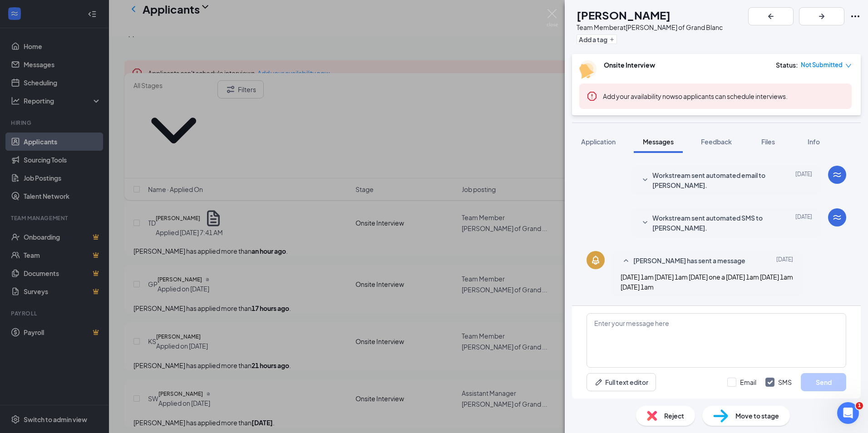
click at [830, 67] on span "Not Submitted" at bounding box center [822, 64] width 42 height 9
click at [818, 94] on span "Assign Time" at bounding box center [804, 99] width 50 height 10
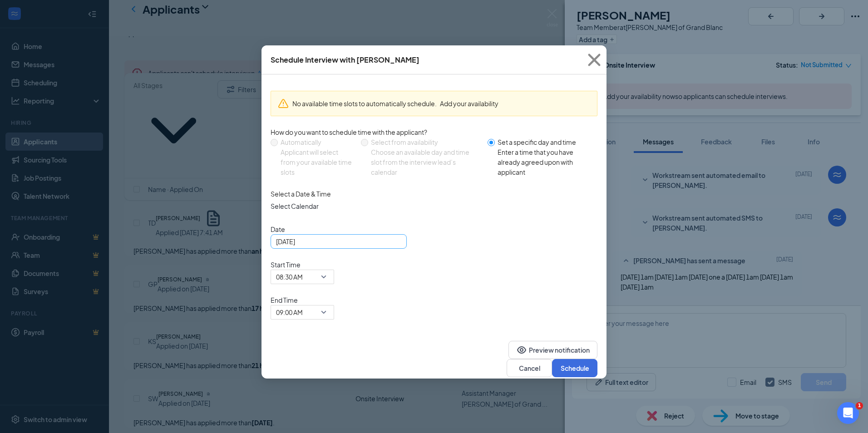
click at [395, 246] on div "[DATE]" at bounding box center [338, 241] width 125 height 10
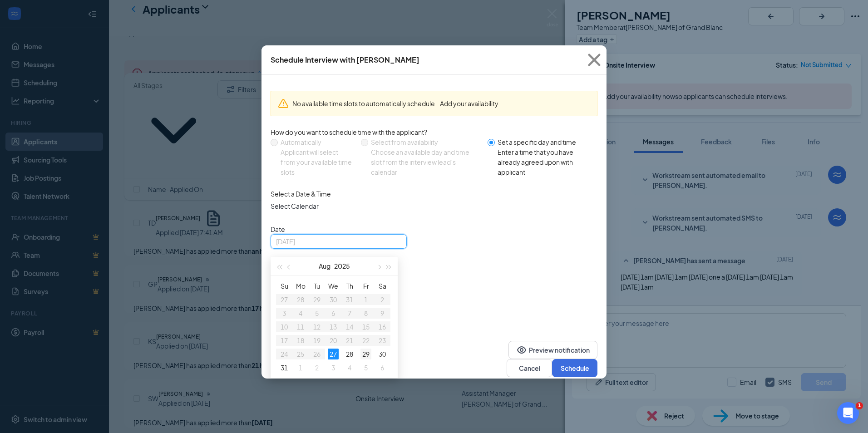
type input "[DATE]"
click at [366, 359] on div "29" at bounding box center [365, 354] width 11 height 11
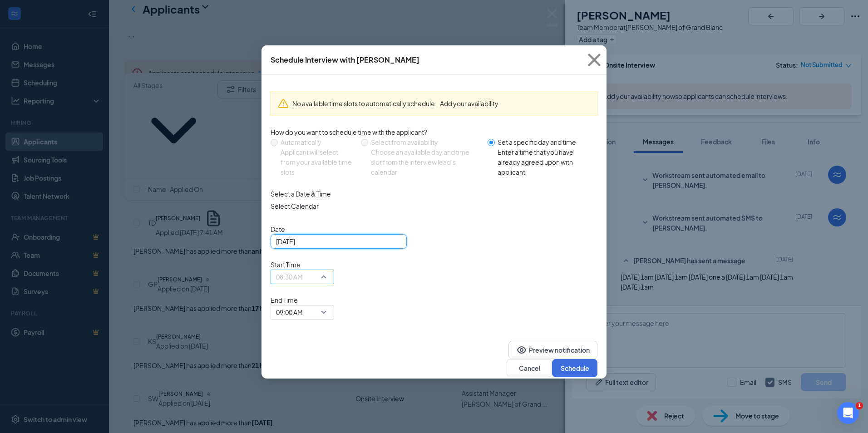
click at [329, 270] on span "08:30 AM" at bounding box center [302, 277] width 53 height 14
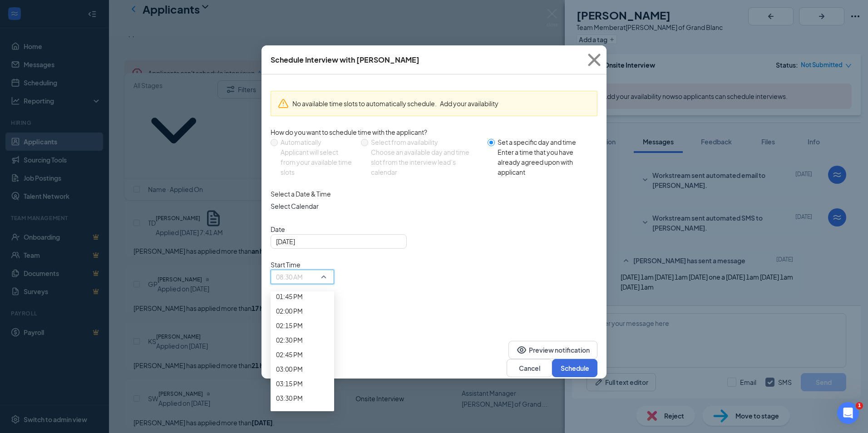
scroll to position [842, 0]
click at [303, 69] on span "10:15 AM" at bounding box center [289, 64] width 27 height 10
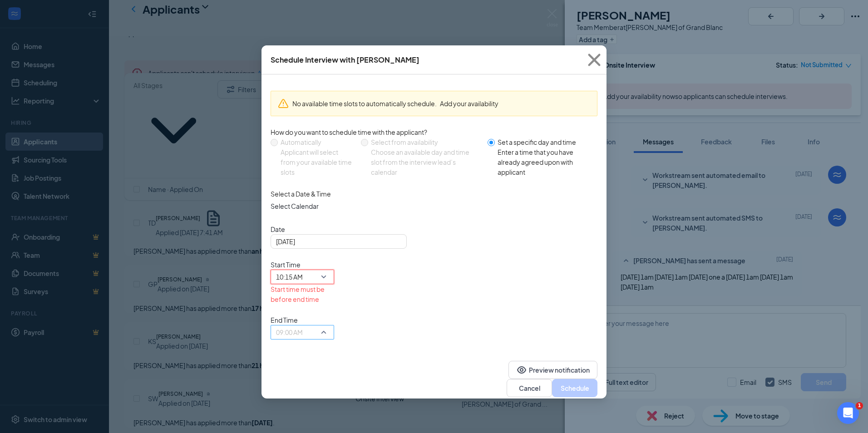
click at [329, 325] on span "09:00 AM" at bounding box center [302, 332] width 53 height 14
click at [329, 201] on span "10:30 AM" at bounding box center [302, 196] width 53 height 10
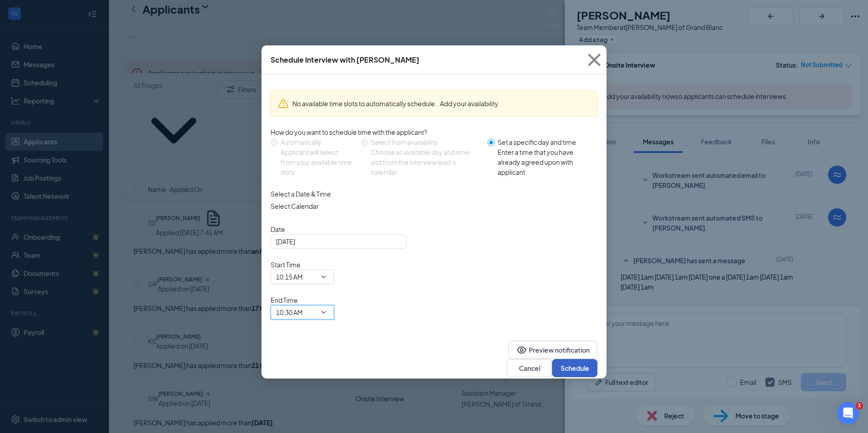
click at [574, 359] on button "Schedule" at bounding box center [574, 368] width 45 height 18
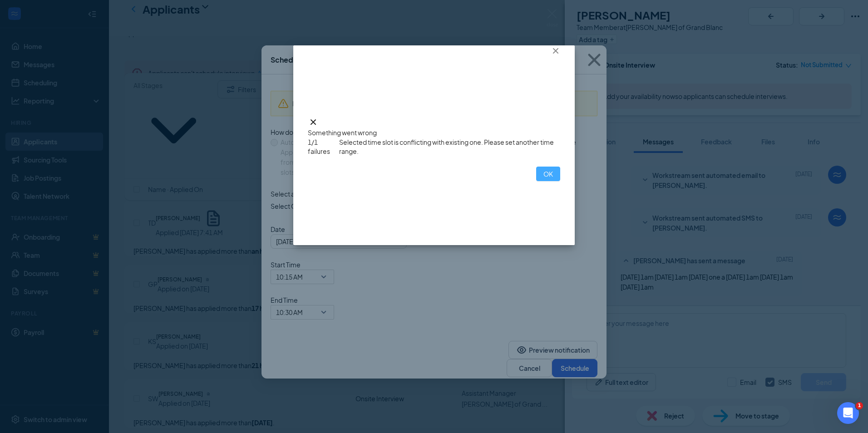
click at [536, 181] on button "OK" at bounding box center [548, 174] width 24 height 15
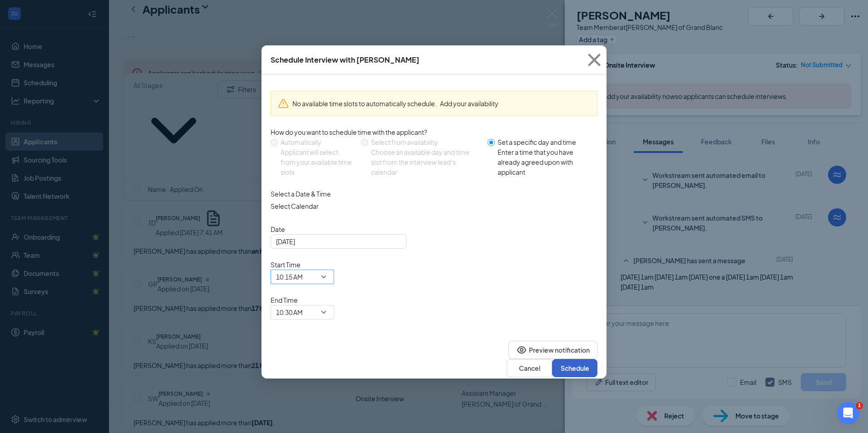
click at [329, 270] on span "10:15 AM" at bounding box center [302, 277] width 53 height 14
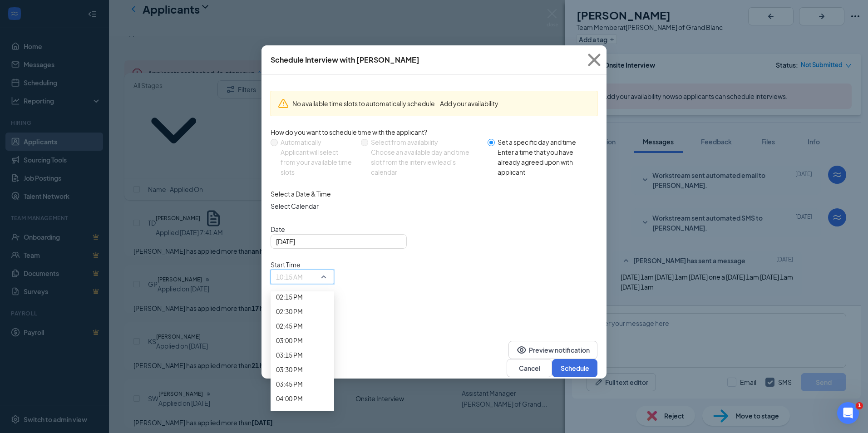
click at [329, 84] on span "10:30 AM" at bounding box center [302, 79] width 53 height 10
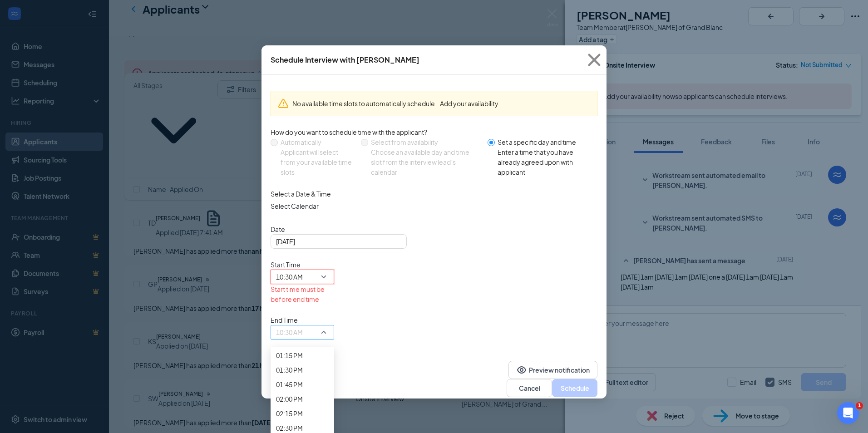
click at [329, 325] on span "10:30 AM" at bounding box center [302, 332] width 53 height 14
click at [303, 196] on span "10:45 AM" at bounding box center [289, 191] width 27 height 10
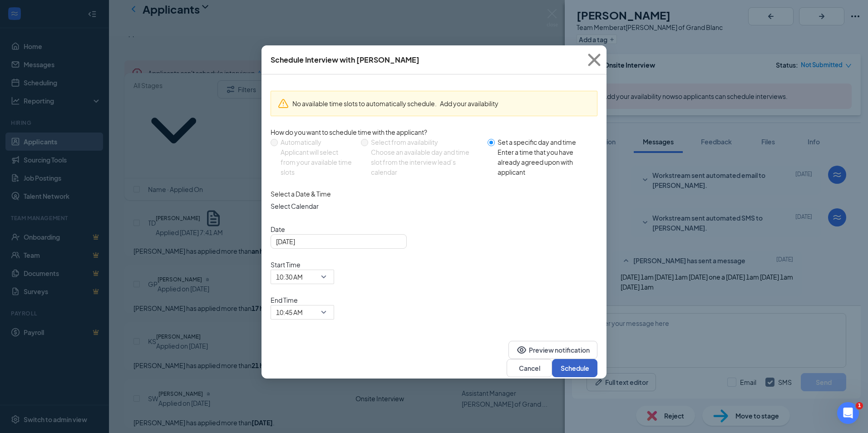
click at [570, 359] on button "Schedule" at bounding box center [574, 368] width 45 height 18
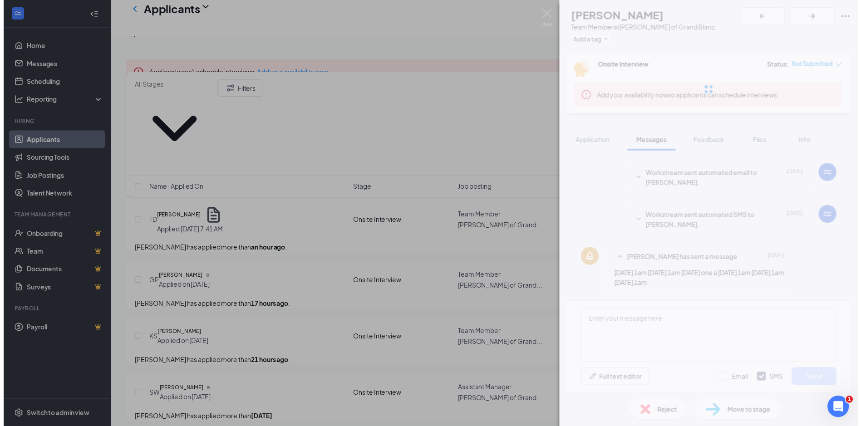
scroll to position [64, 0]
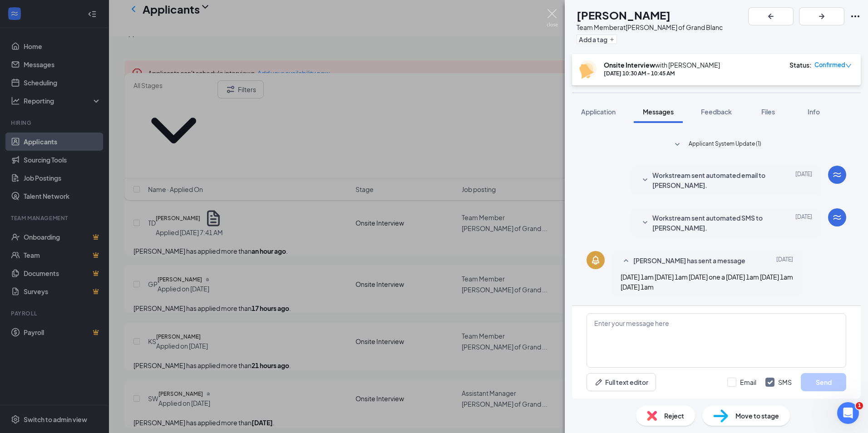
click at [549, 14] on img at bounding box center [551, 18] width 11 height 18
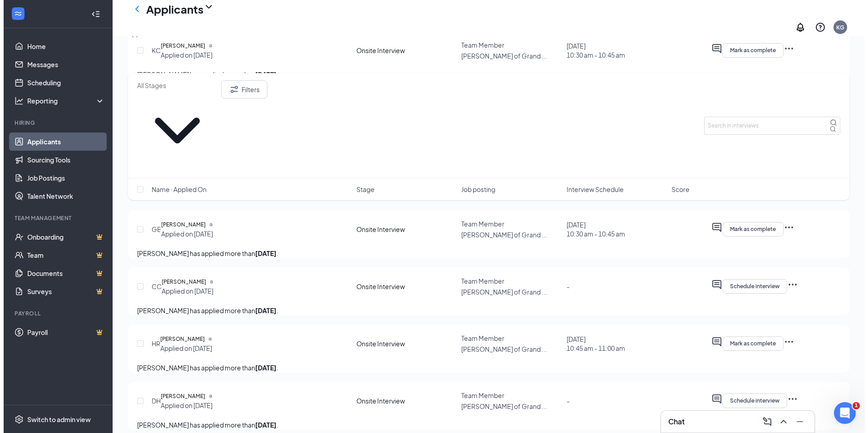
scroll to position [575, 0]
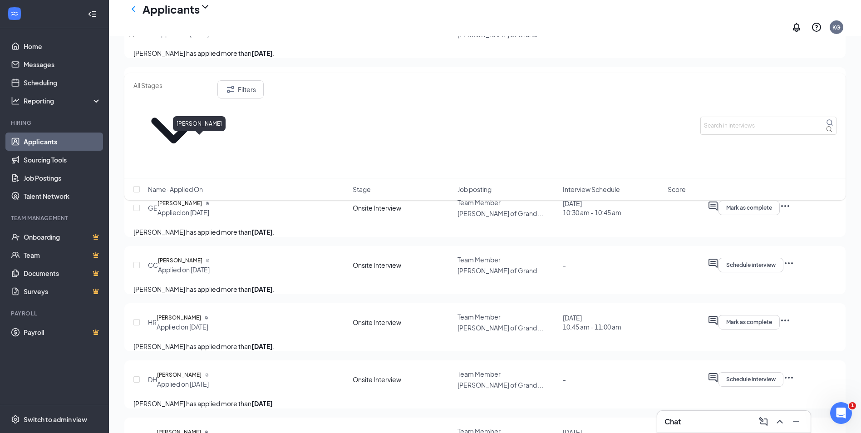
click at [187, 143] on h5 "[PERSON_NAME]" at bounding box center [179, 146] width 44 height 9
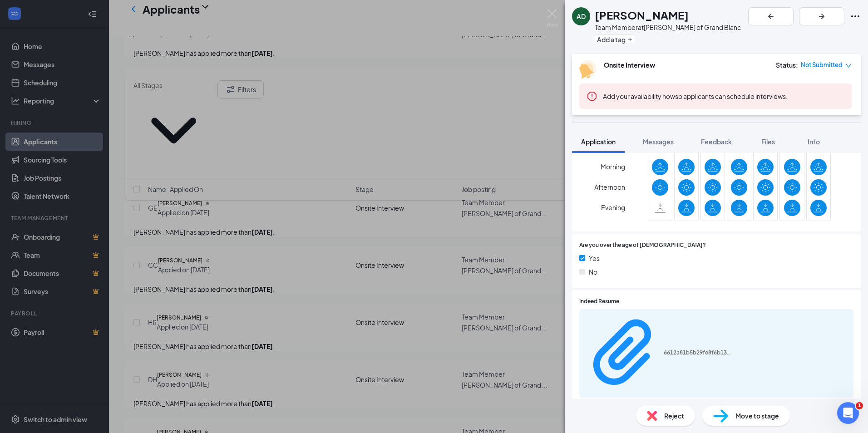
scroll to position [298, 0]
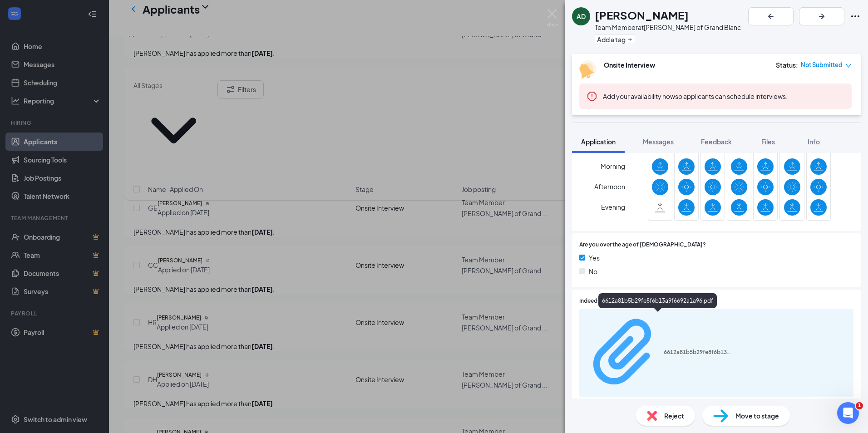
click at [683, 349] on div "6612a81b5b29fe8f6b13a9f6692a1a96.pdf" at bounding box center [697, 352] width 68 height 7
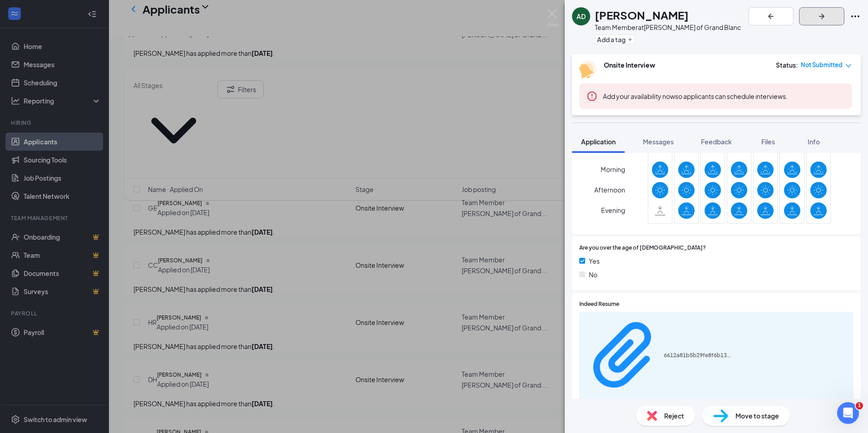
click at [827, 15] on icon "ArrowRight" at bounding box center [821, 16] width 11 height 11
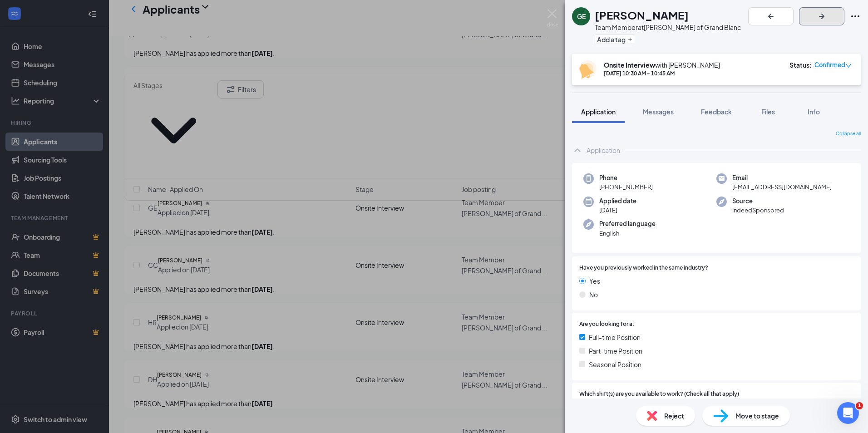
click at [827, 14] on icon "ArrowRight" at bounding box center [821, 16] width 11 height 11
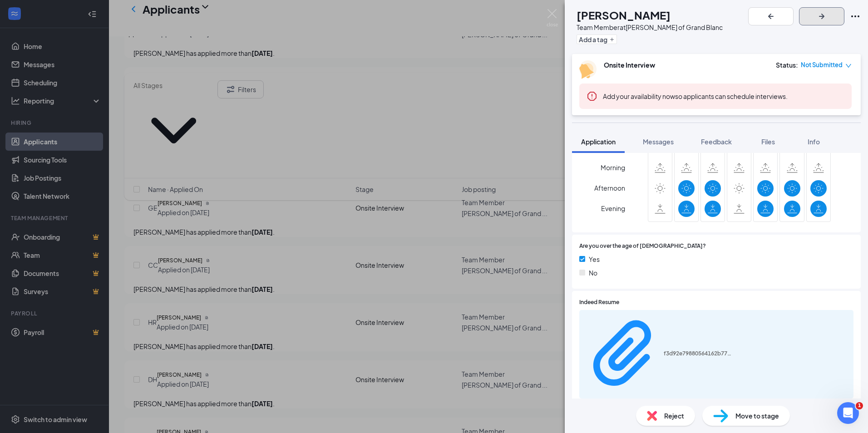
scroll to position [298, 0]
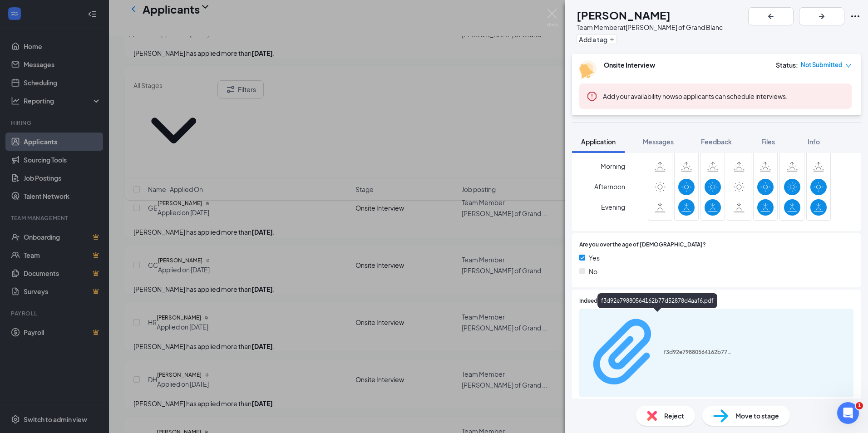
click at [663, 349] on div "f3d92e79880564162b77d52878d4aaf6.pdf" at bounding box center [697, 352] width 68 height 7
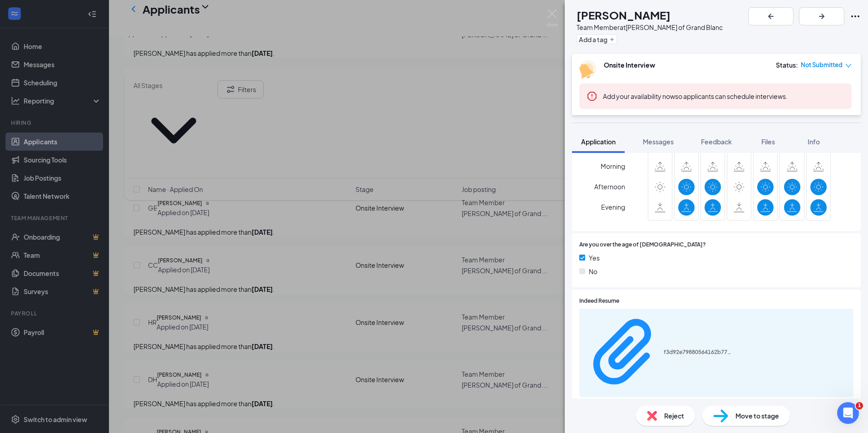
scroll to position [295, 0]
